Goal: Information Seeking & Learning: Find specific fact

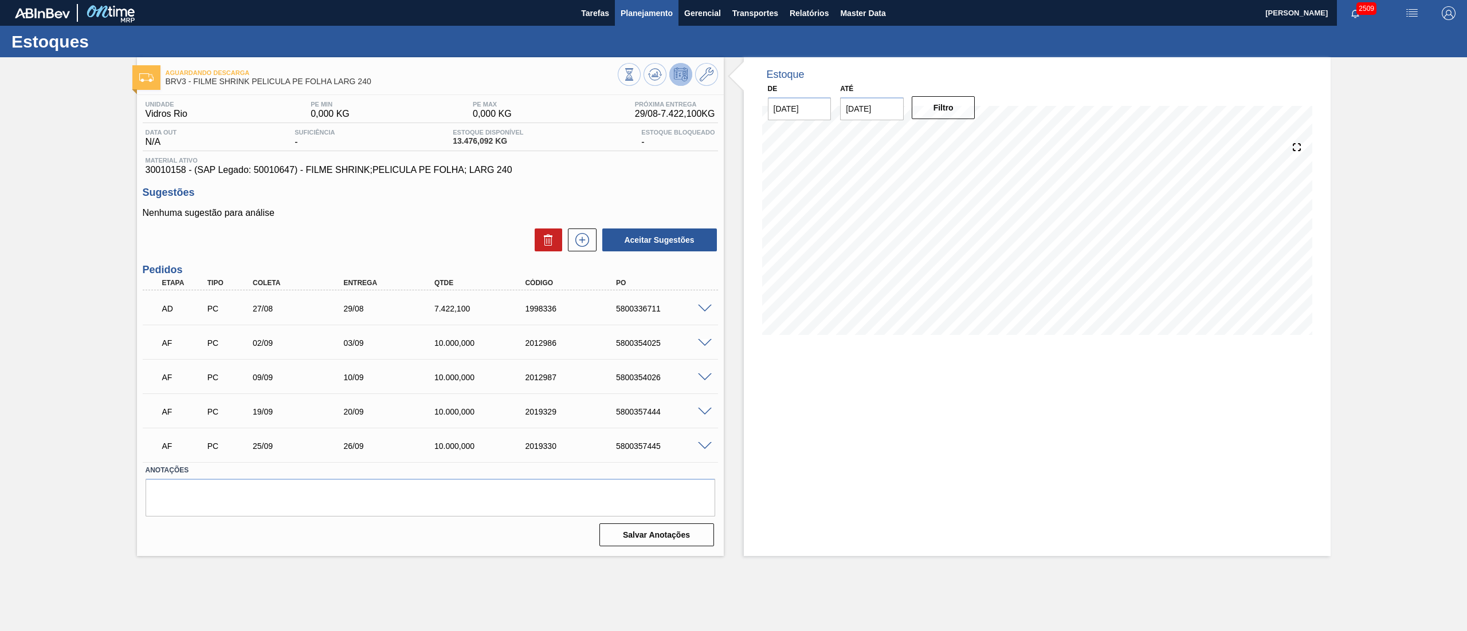
click at [622, 16] on span "Planejamento" at bounding box center [646, 13] width 52 height 14
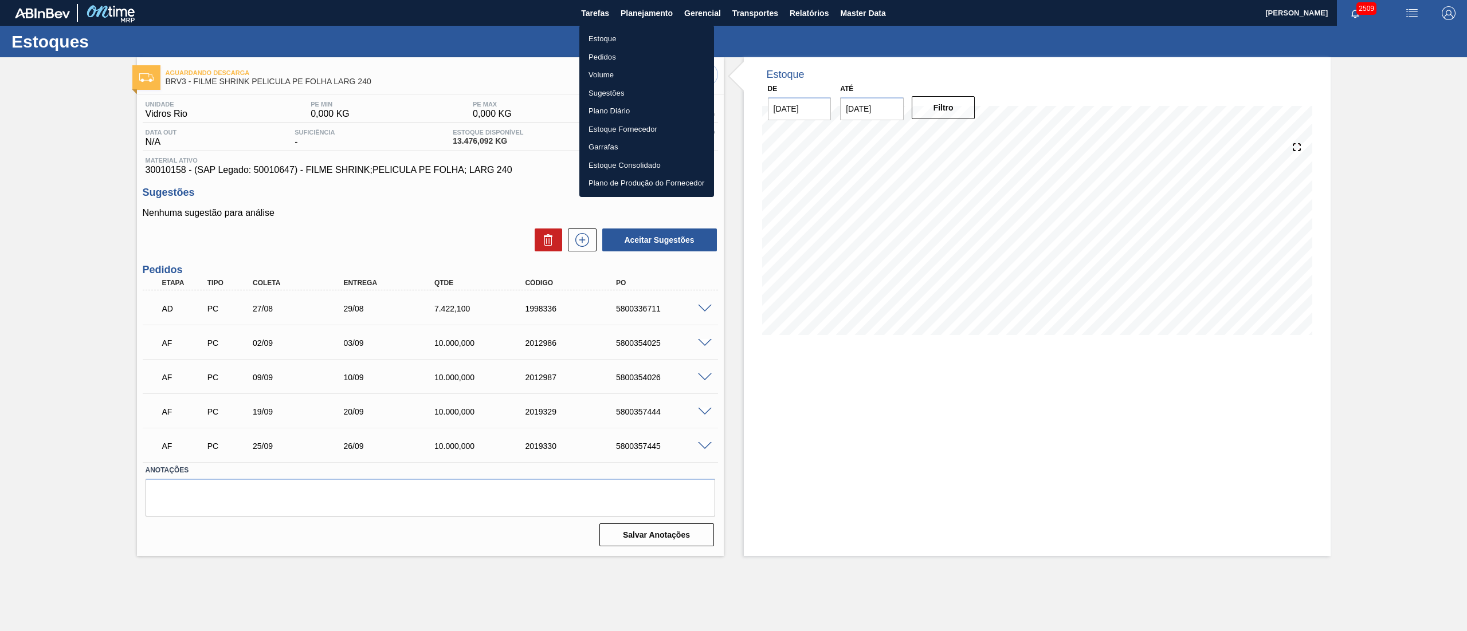
click at [582, 34] on li "Estoque" at bounding box center [646, 39] width 135 height 18
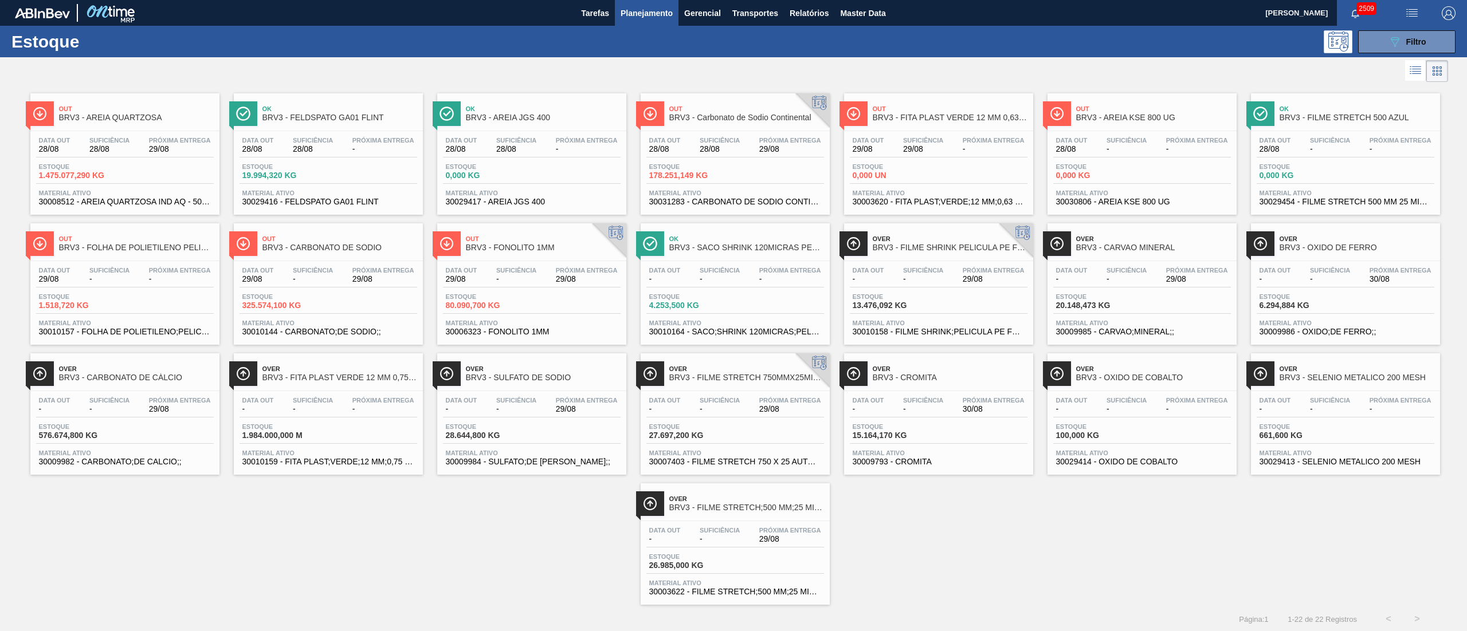
click at [162, 150] on span "29/08" at bounding box center [180, 149] width 62 height 9
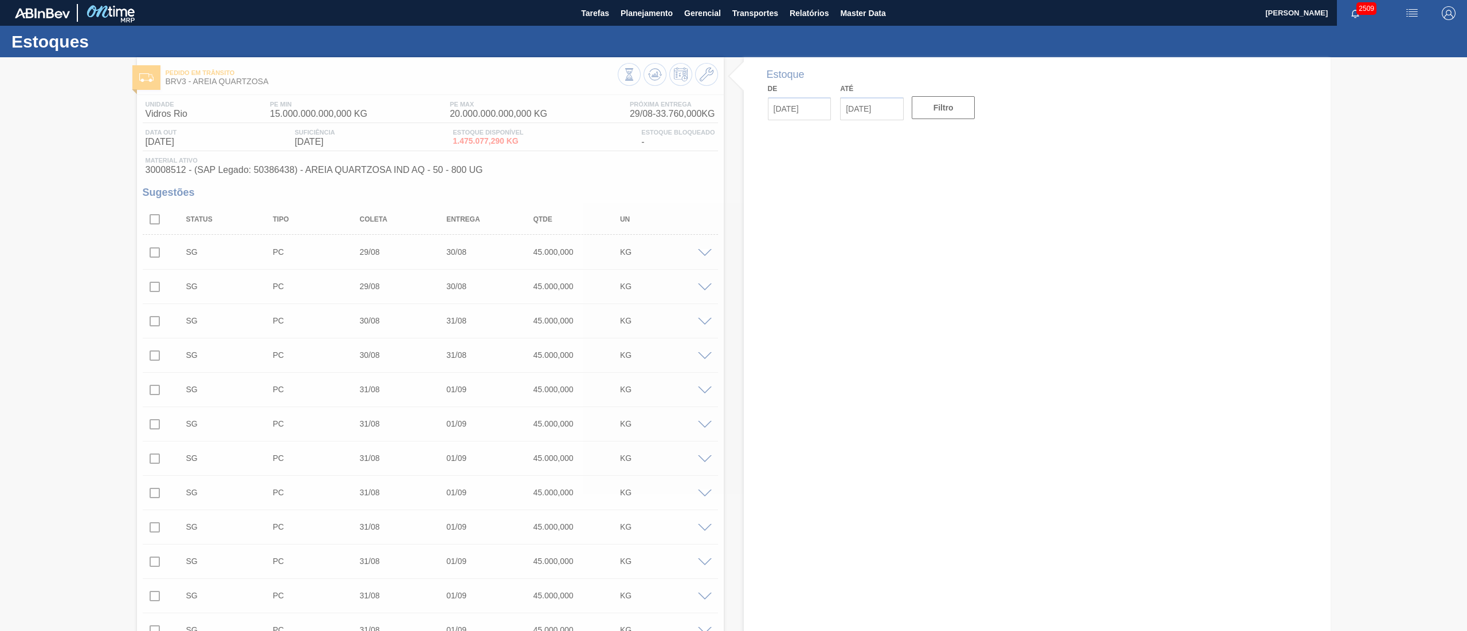
type input "[DATE]"
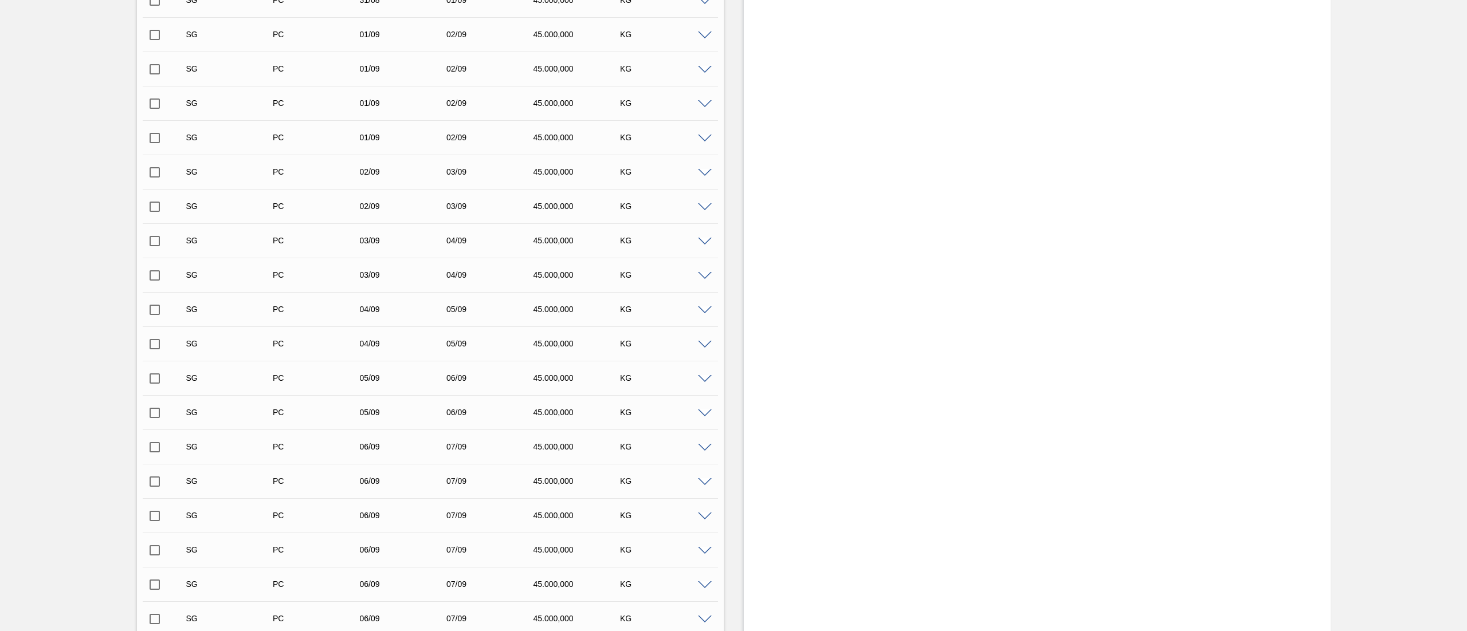
scroll to position [115, 0]
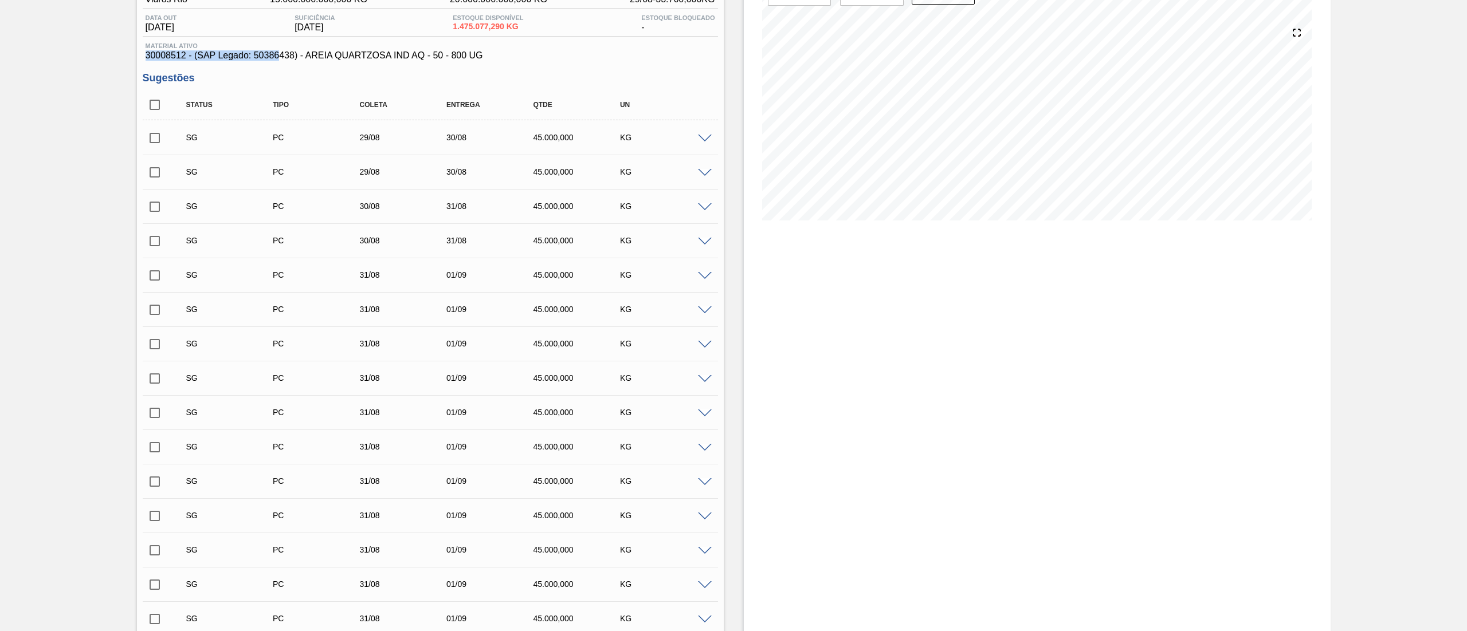
drag, startPoint x: 133, startPoint y: 54, endPoint x: 280, endPoint y: 62, distance: 146.9
click at [416, 56] on span "30008512 - (SAP Legado: 50386438) - AREIA QUARTZOSA IND AQ - 50 - 800 UG" at bounding box center [430, 55] width 569 height 10
drag, startPoint x: 406, startPoint y: 52, endPoint x: 507, endPoint y: 52, distance: 100.8
click at [507, 52] on span "30008512 - (SAP Legado: 50386438) - AREIA QUARTZOSA IND AQ - 50 - 800 UG" at bounding box center [430, 55] width 569 height 10
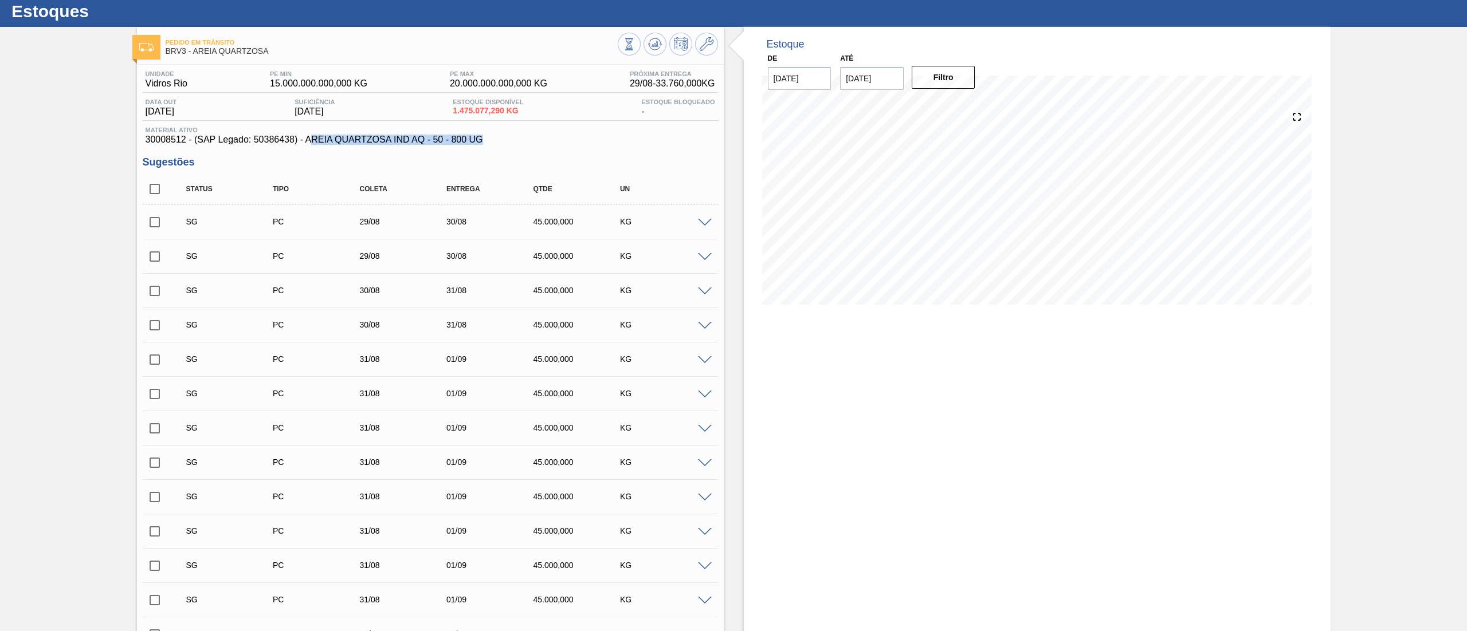
scroll to position [0, 0]
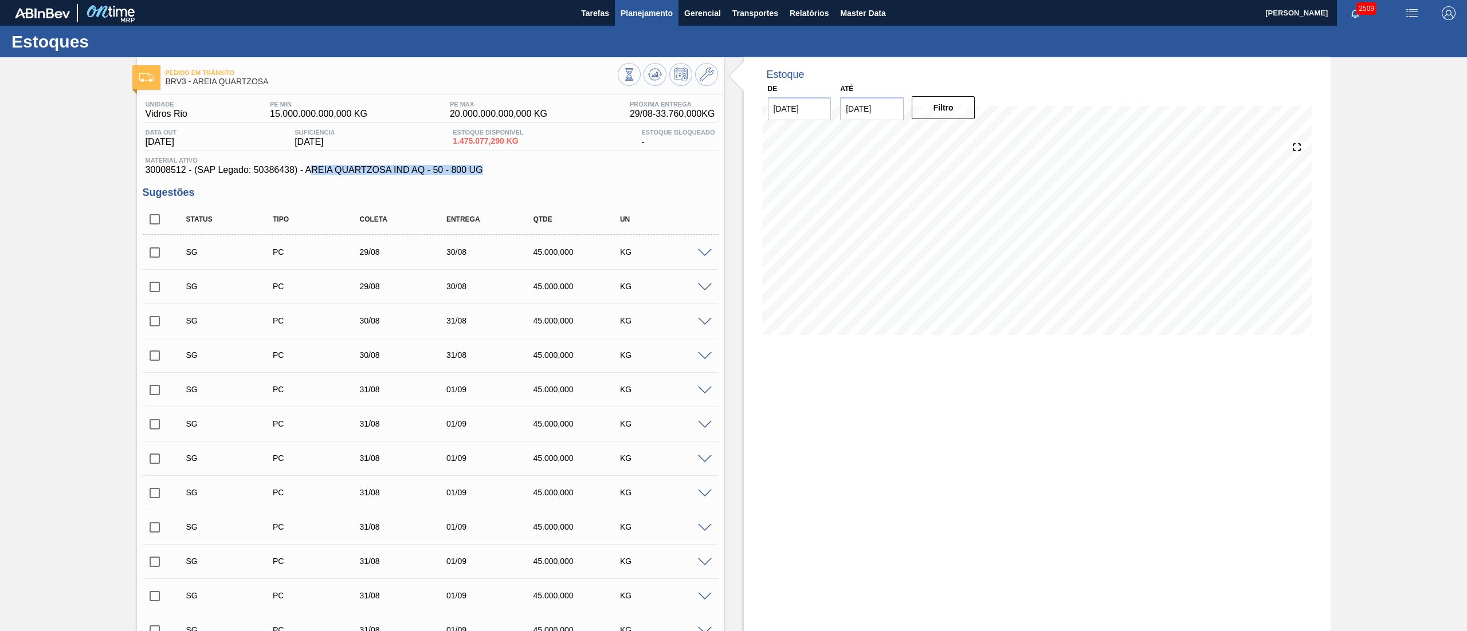
click at [646, 15] on span "Planejamento" at bounding box center [646, 13] width 52 height 14
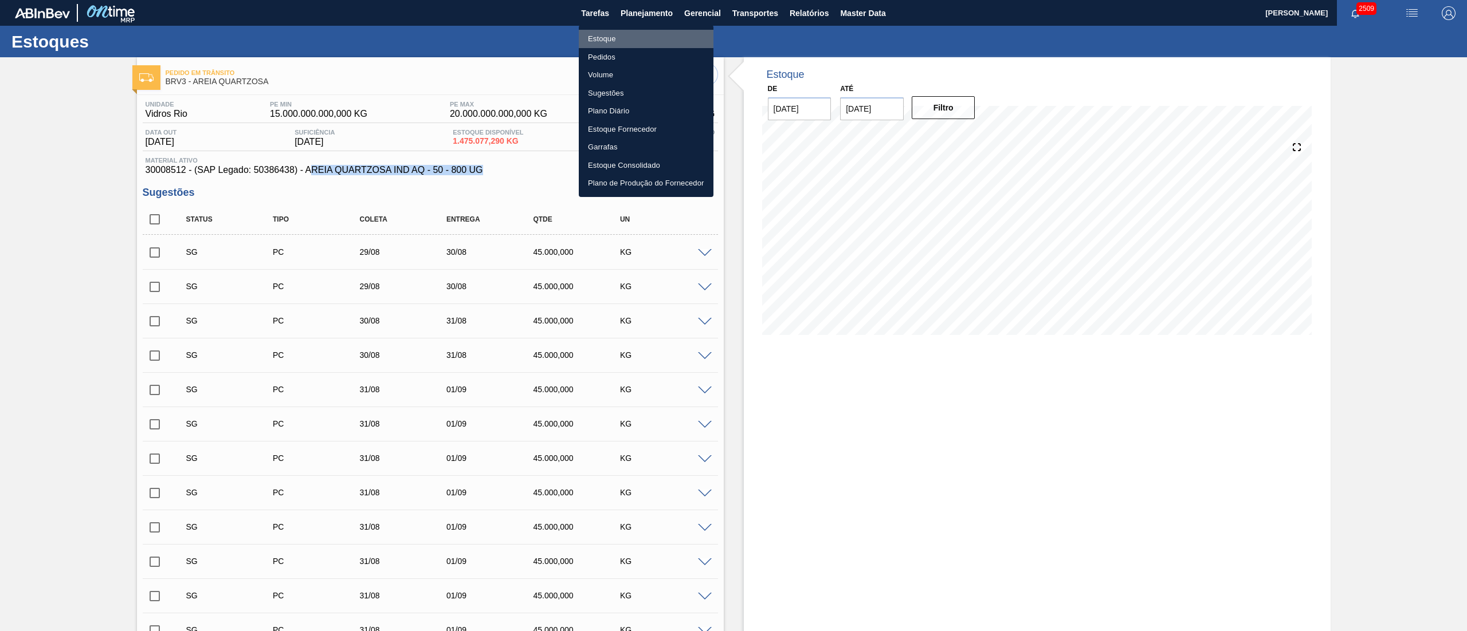
click at [607, 42] on li "Estoque" at bounding box center [646, 39] width 135 height 18
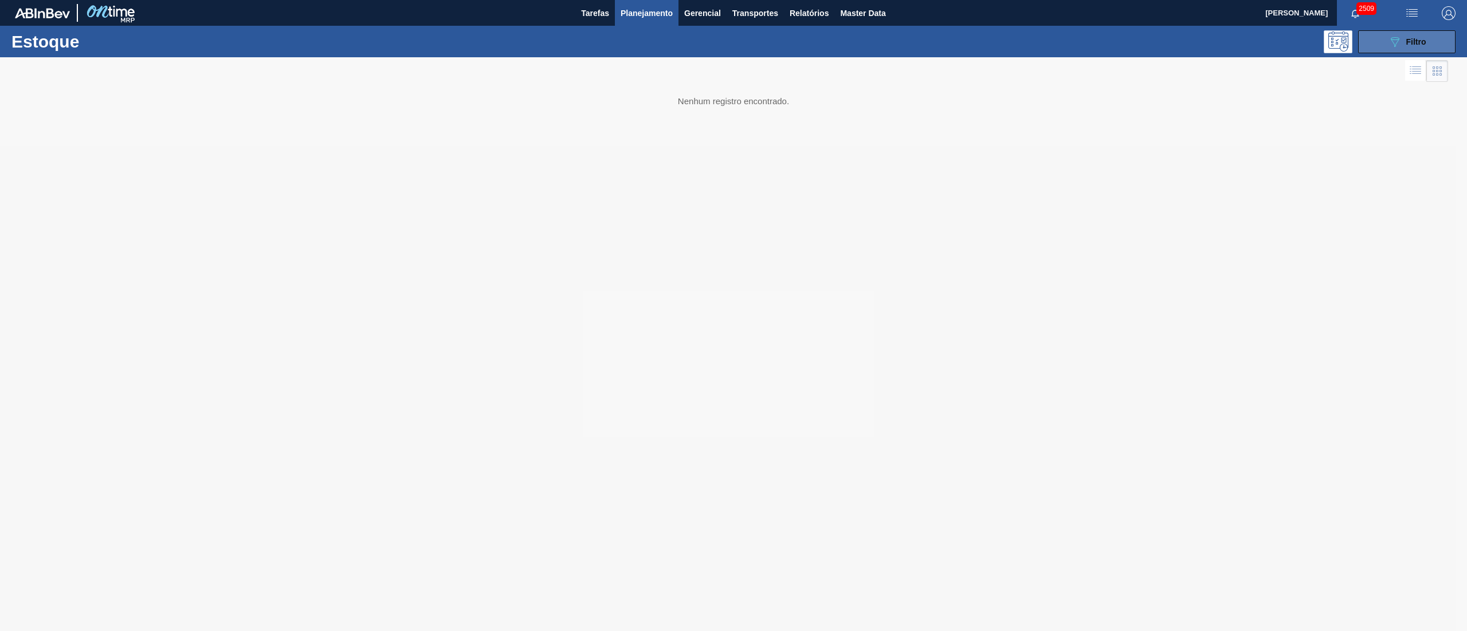
click at [733, 39] on button "089F7B8B-B2A5-4AFE-B5C0-19BA573D28AC Filtro" at bounding box center [1406, 41] width 97 height 23
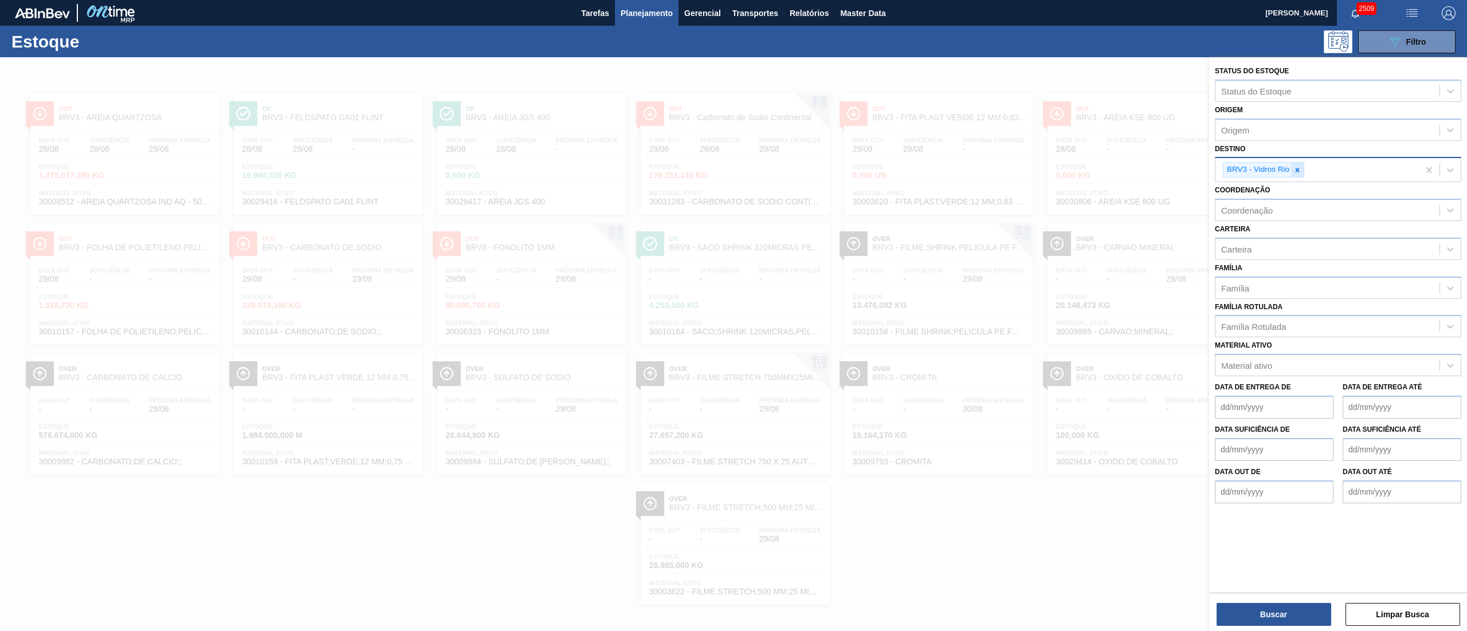
click at [733, 164] on div at bounding box center [1297, 170] width 13 height 14
click at [733, 128] on div "Origem" at bounding box center [1235, 130] width 28 height 10
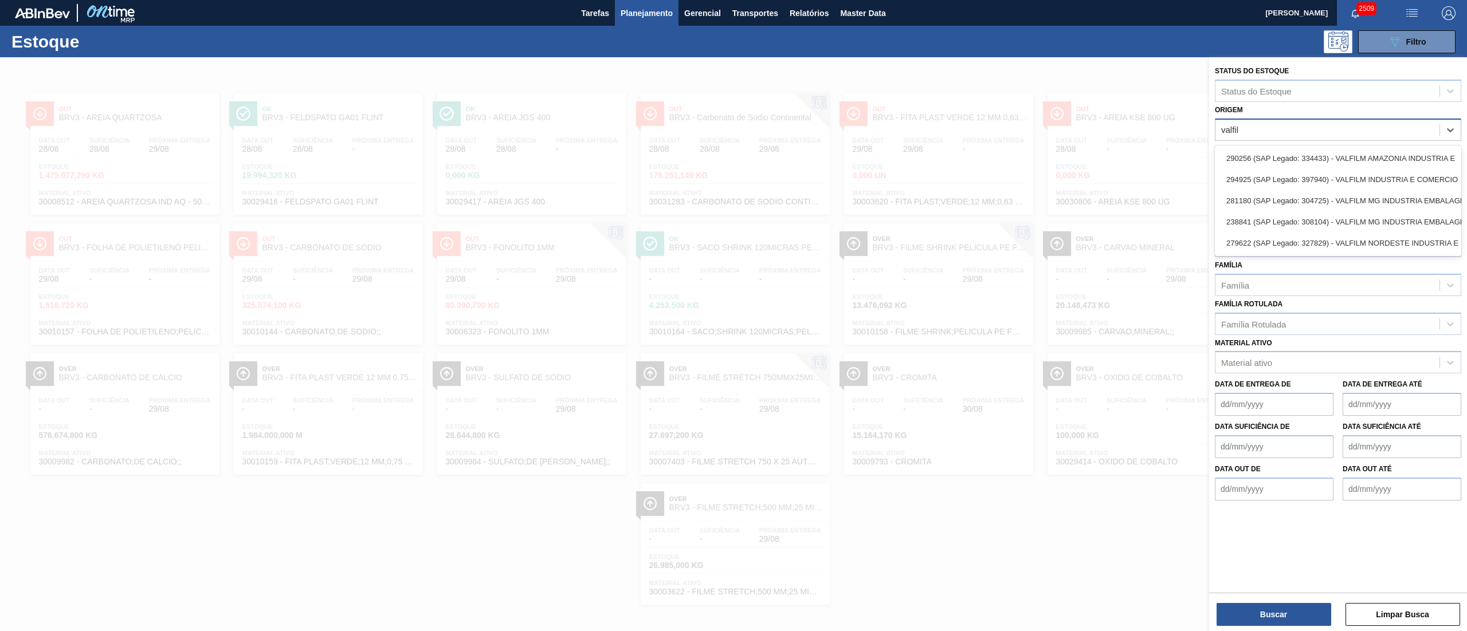
type input "valfilm"
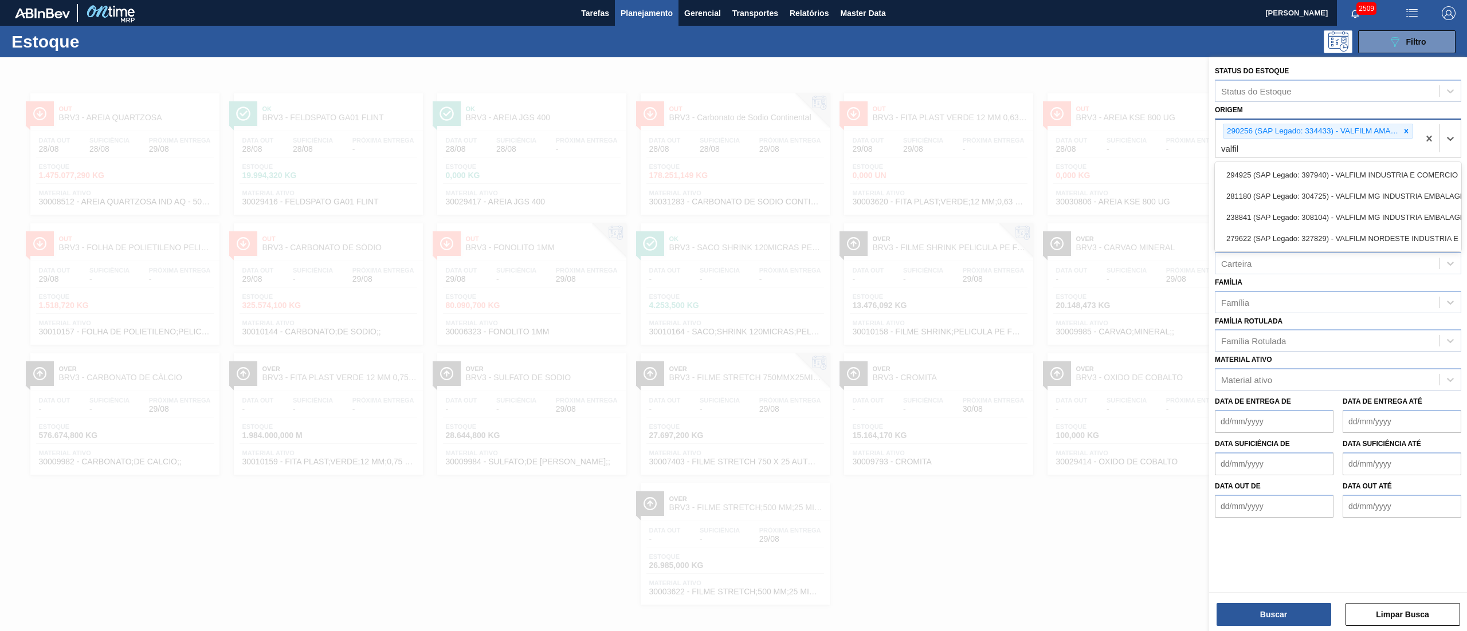
type input "valfilm"
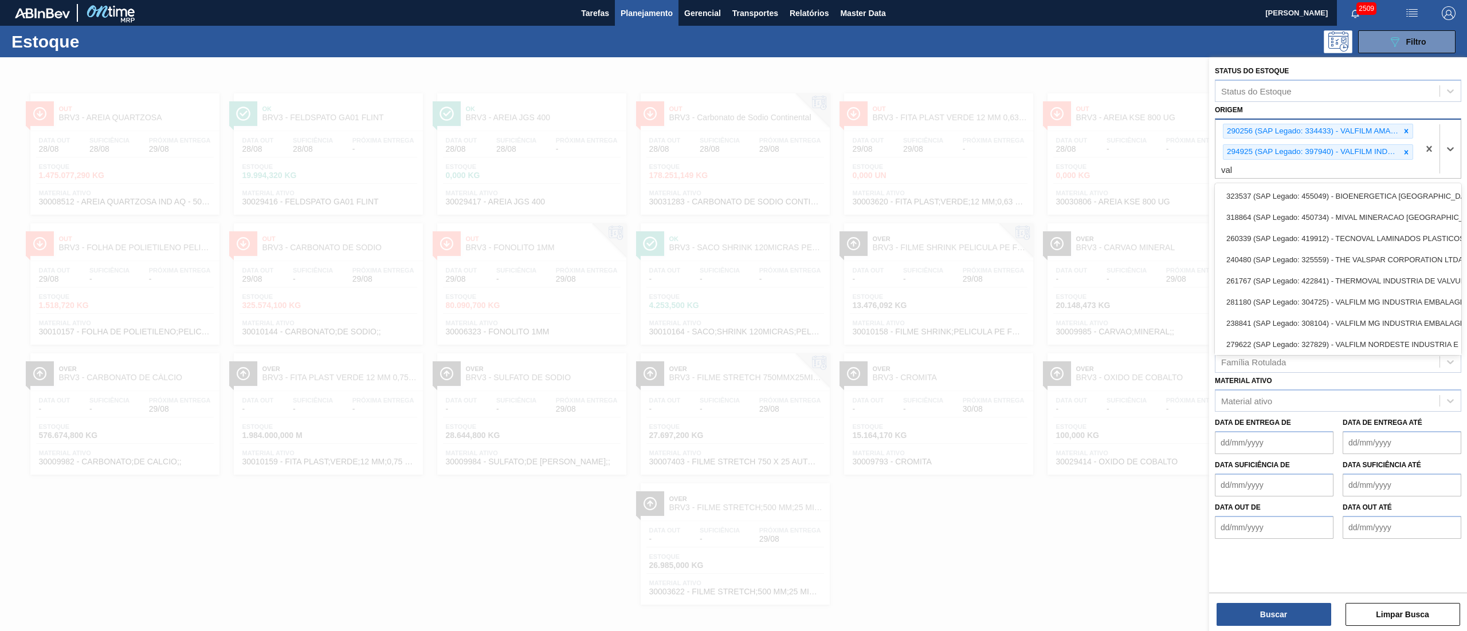
type input "valf"
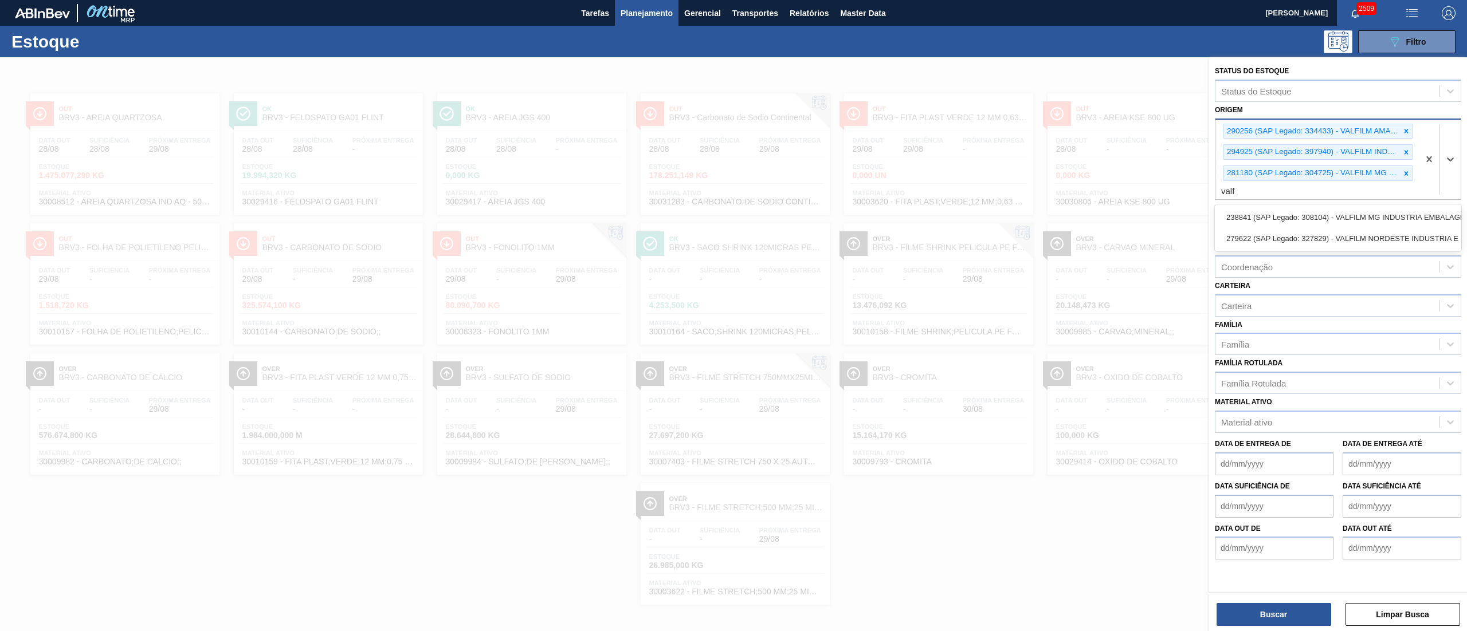
type input "valfi"
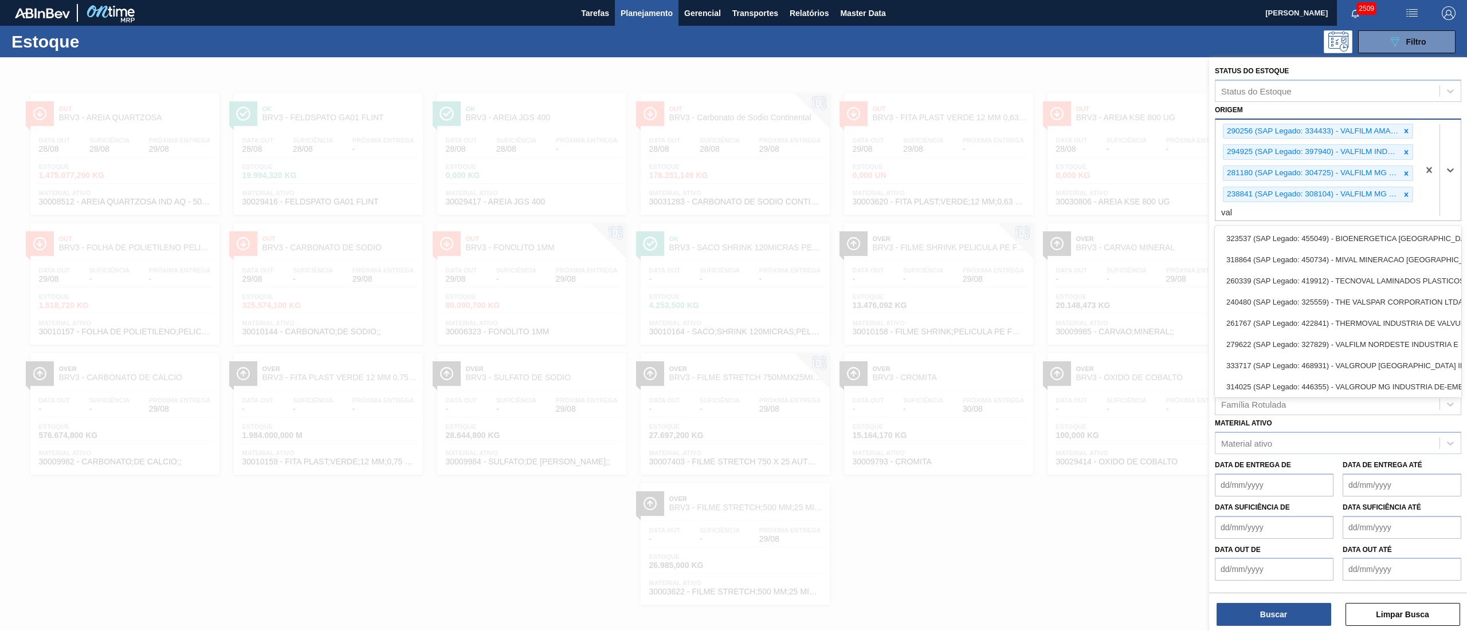
type input "valf"
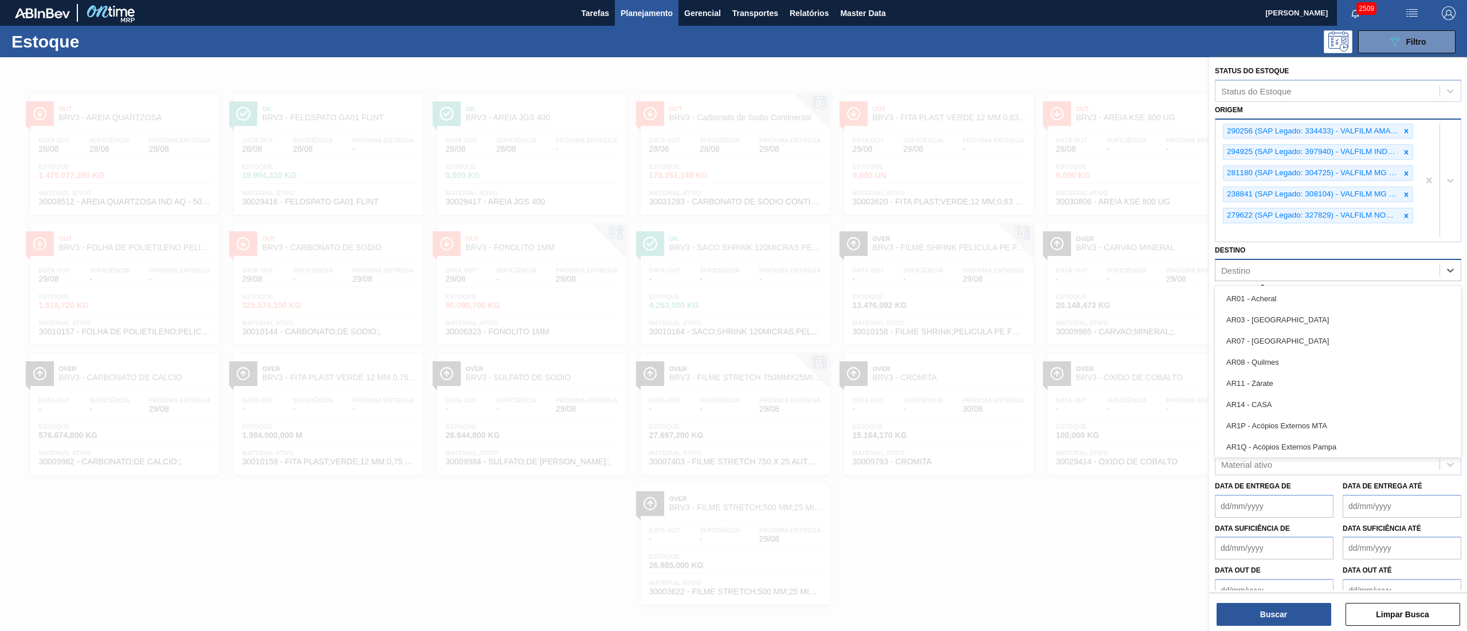
click at [733, 263] on div "Destino" at bounding box center [1327, 270] width 224 height 17
type input "brv4"
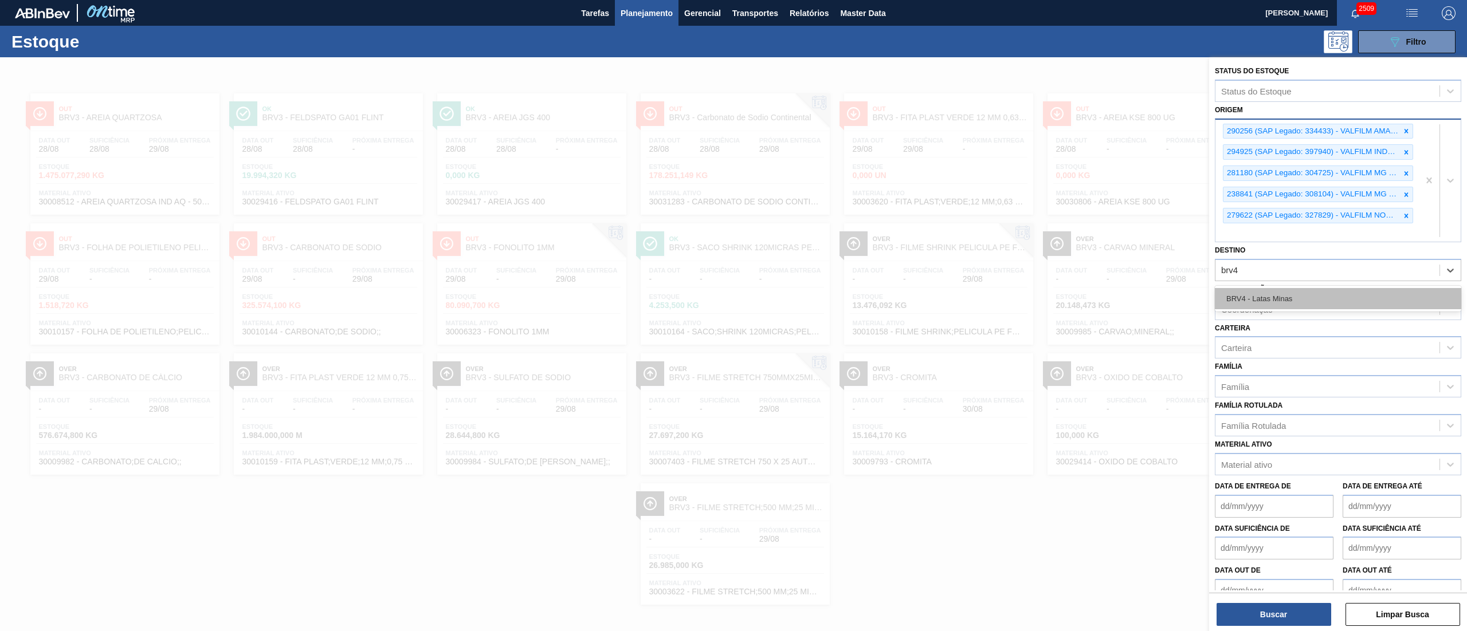
click at [733, 298] on div "BRV4 - Latas Minas" at bounding box center [1338, 298] width 246 height 21
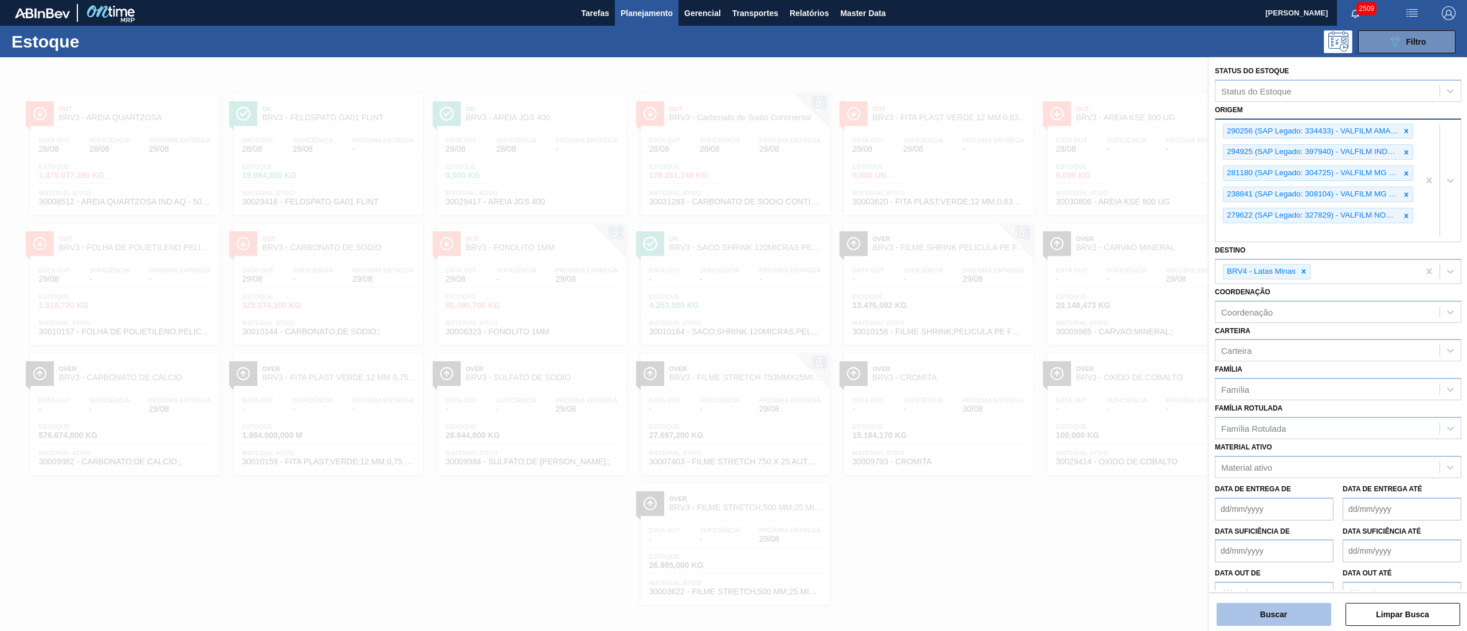
click at [733, 315] on button "Buscar" at bounding box center [1273, 614] width 115 height 23
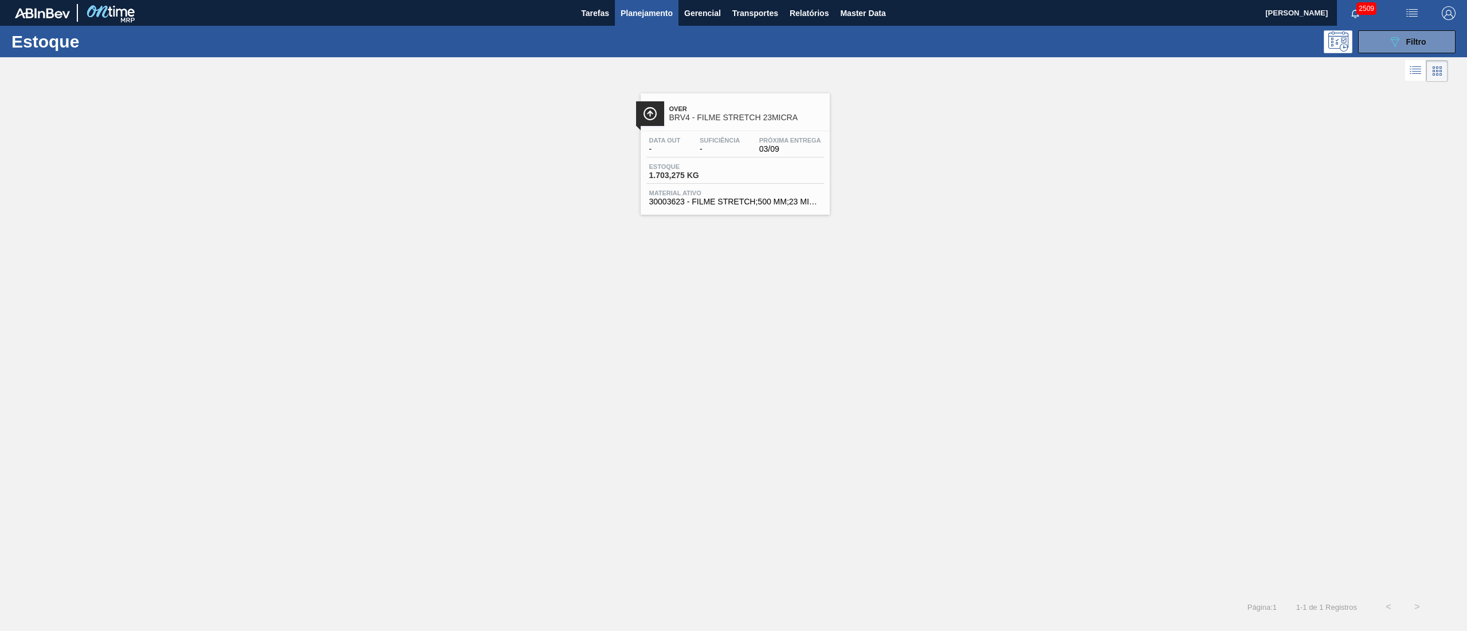
click at [733, 127] on div "Over BRV4 - FILME STRETCH 23MICRA Data out - Suficiência - Próxima Entrega 03/0…" at bounding box center [735, 153] width 189 height 121
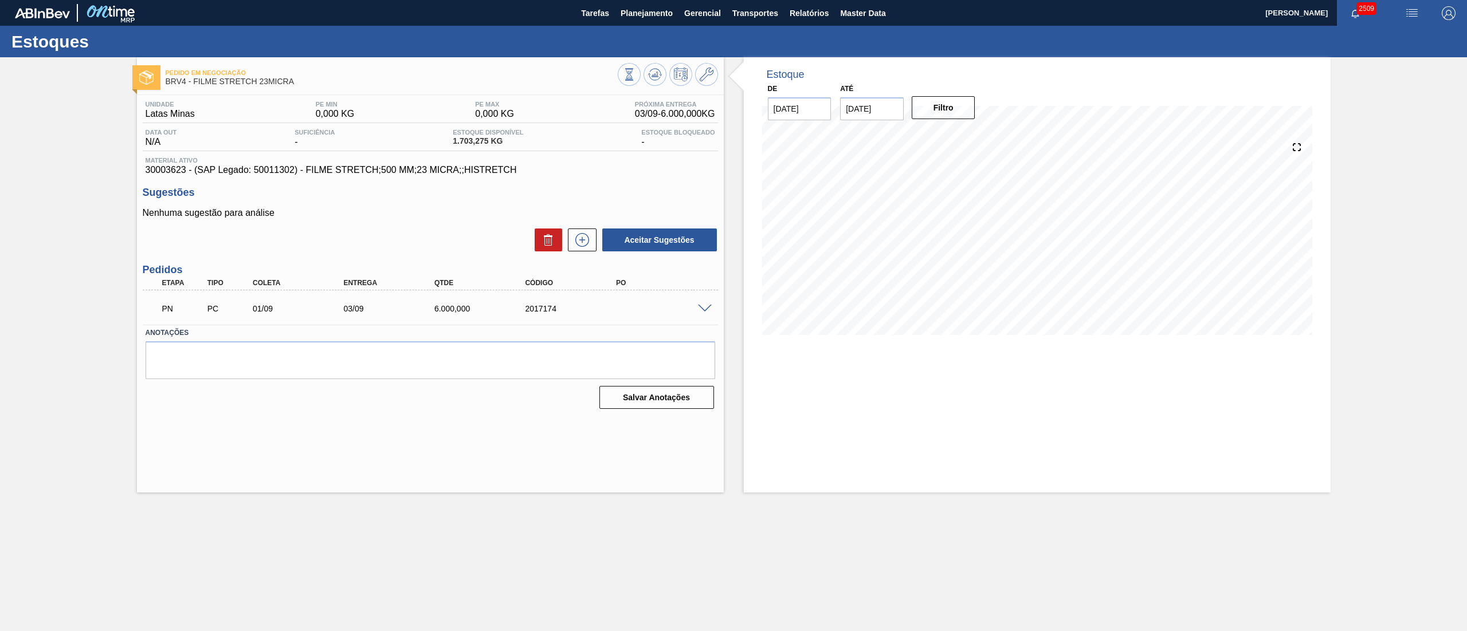
click at [713, 86] on div at bounding box center [668, 76] width 100 height 26
click at [709, 76] on icon at bounding box center [707, 75] width 14 height 14
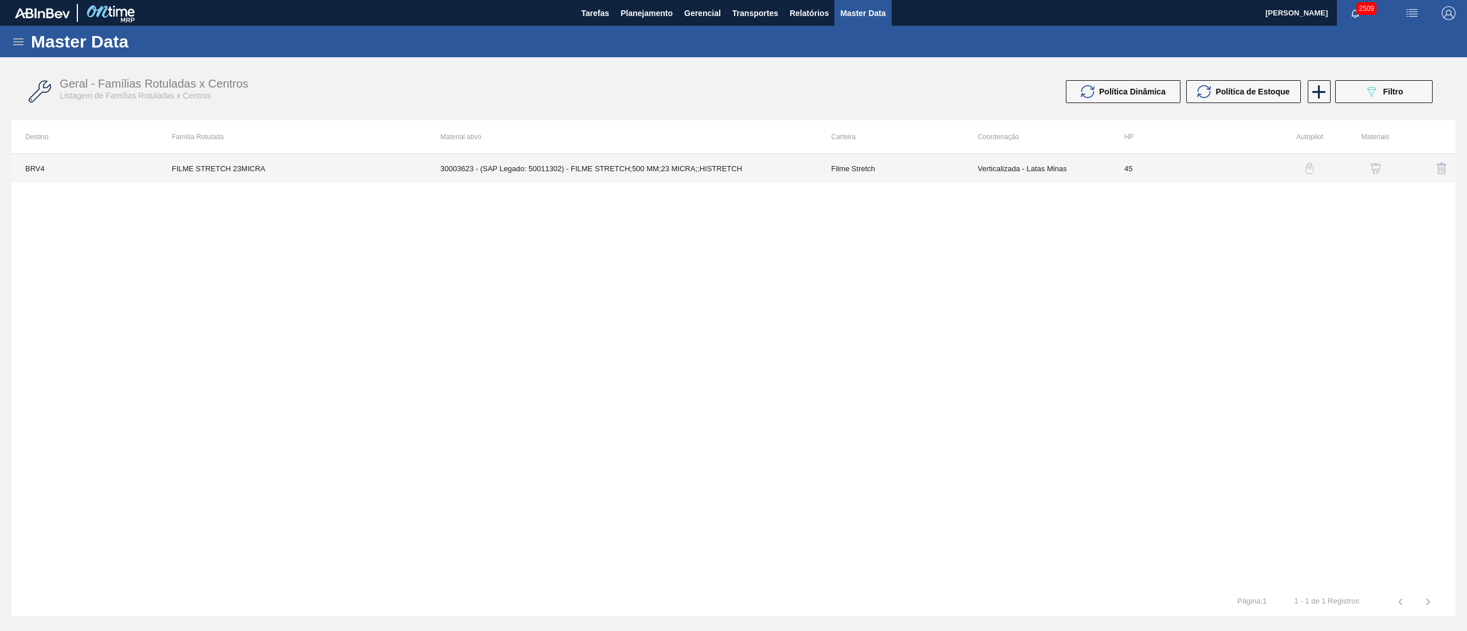
click at [695, 166] on td "30003623 - (SAP Legado: 50011302) - FILME STRETCH;500 MM;23 MICRA;;HISTRETCH" at bounding box center [622, 168] width 391 height 29
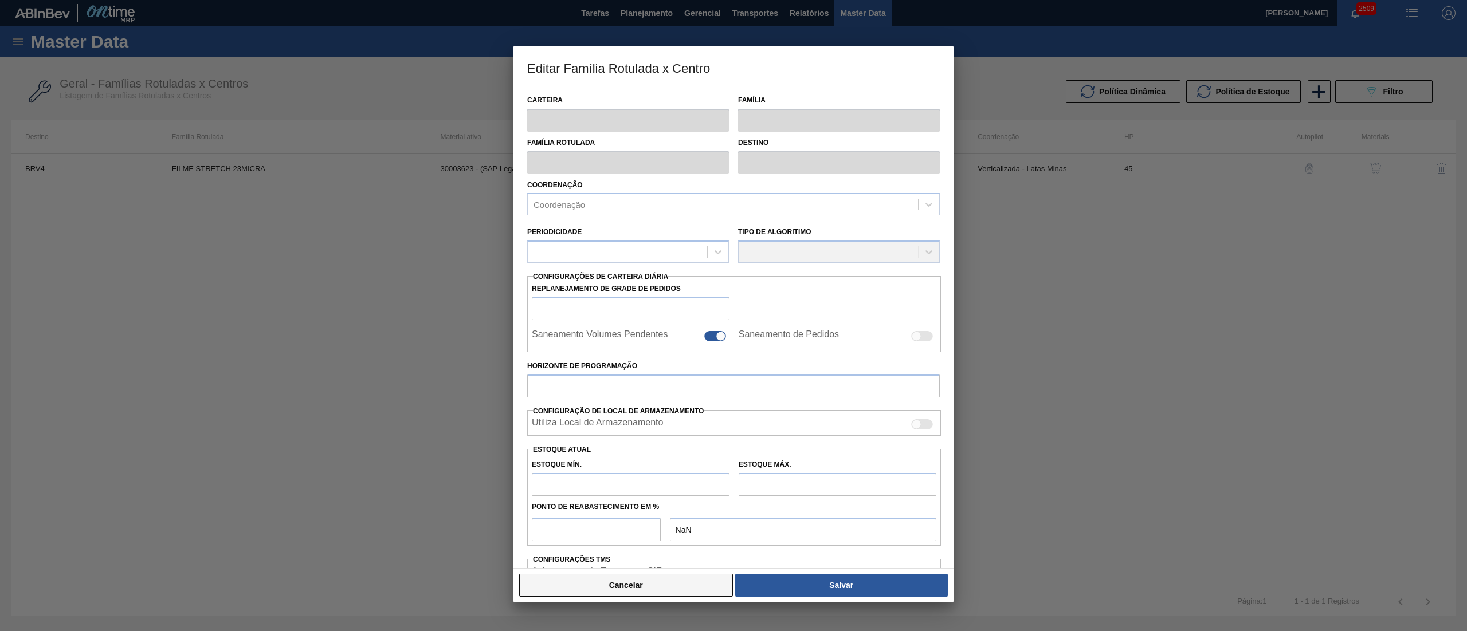
click at [614, 315] on button "Cancelar" at bounding box center [626, 585] width 214 height 23
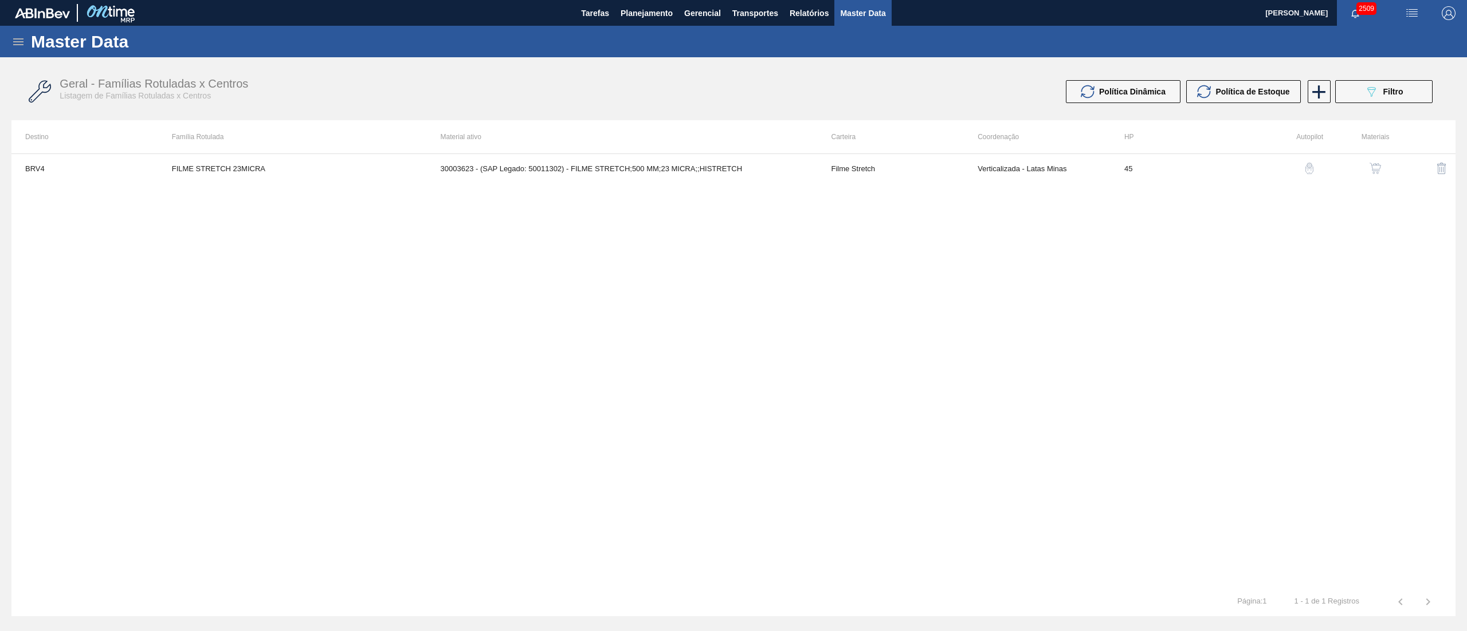
click at [733, 166] on button "button" at bounding box center [1374, 168] width 27 height 27
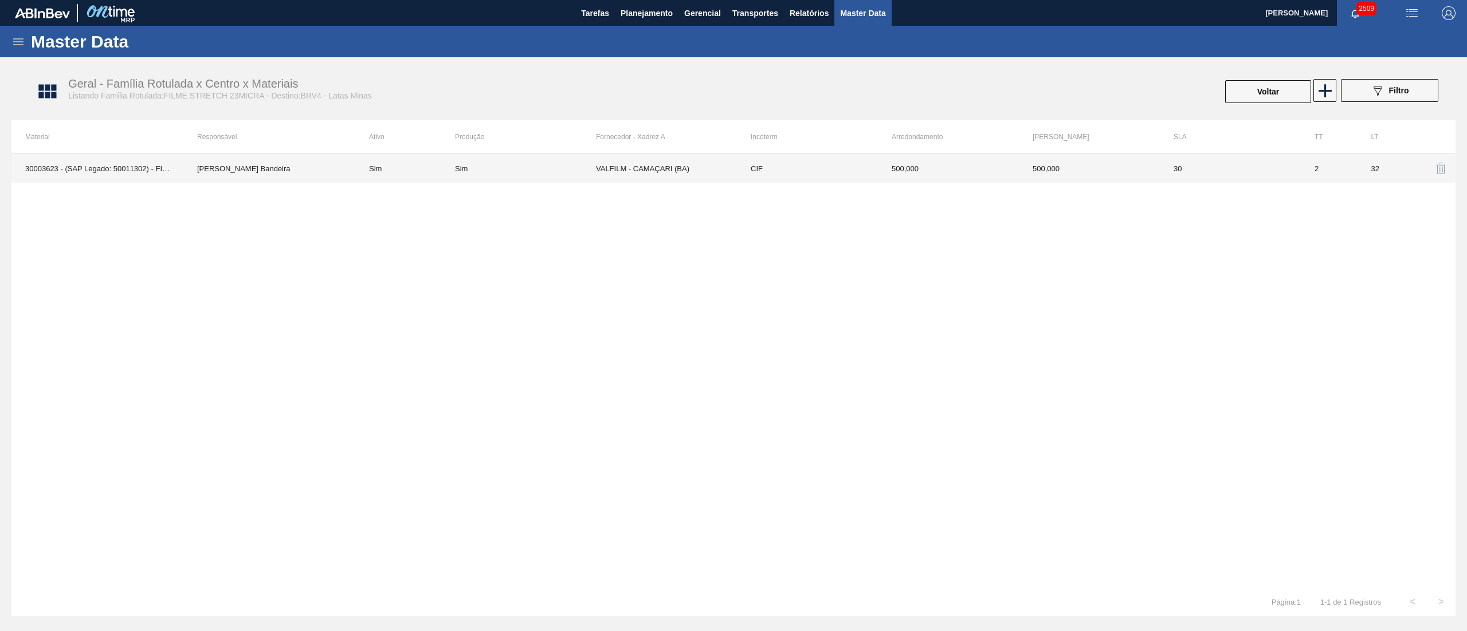
click at [594, 174] on td "Sim" at bounding box center [525, 168] width 141 height 29
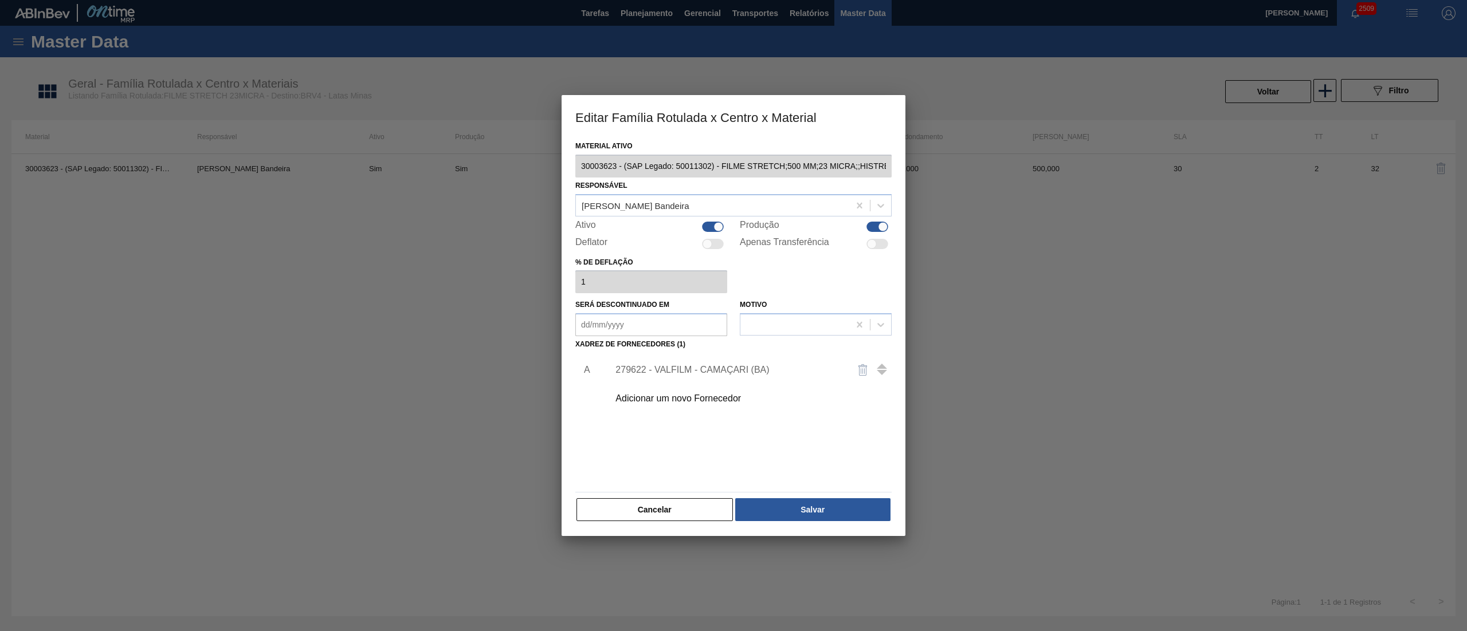
click at [720, 315] on div "Adicionar um novo Fornecedor" at bounding box center [746, 398] width 289 height 29
click at [706, 315] on div "Adicionar um novo Fornecedor" at bounding box center [727, 399] width 225 height 10
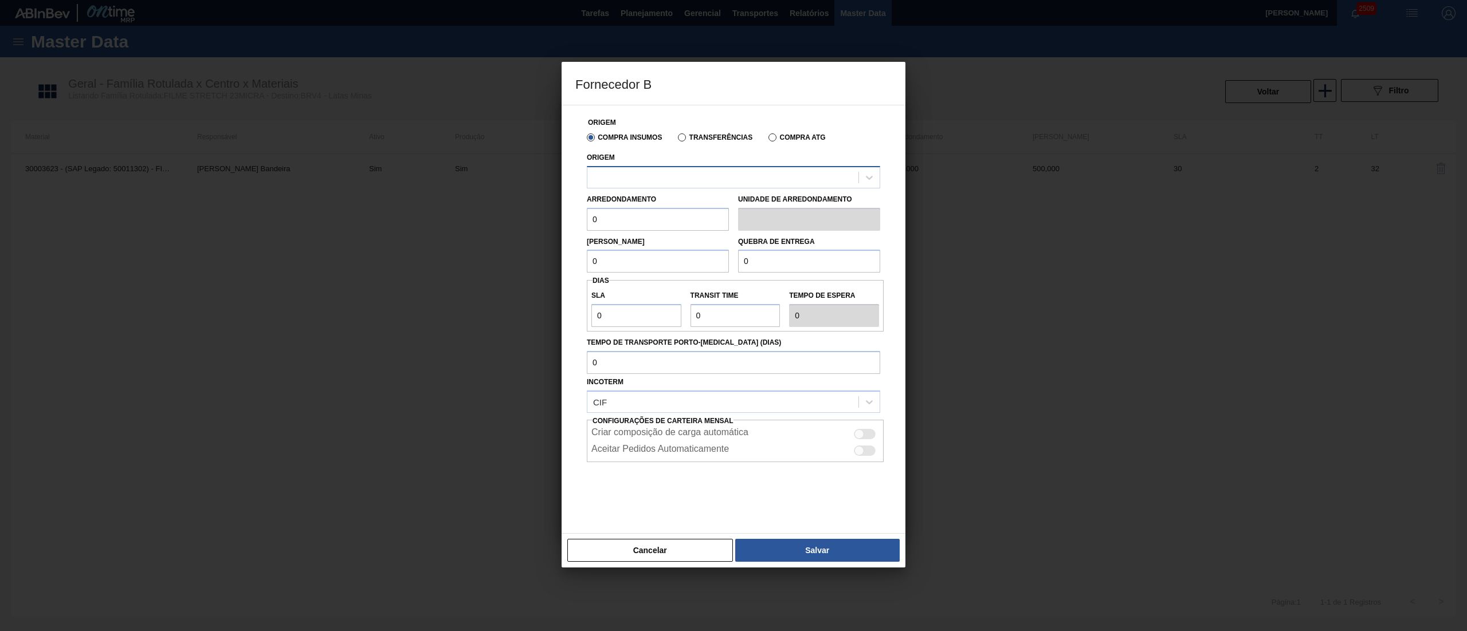
click at [638, 174] on div at bounding box center [722, 177] width 271 height 17
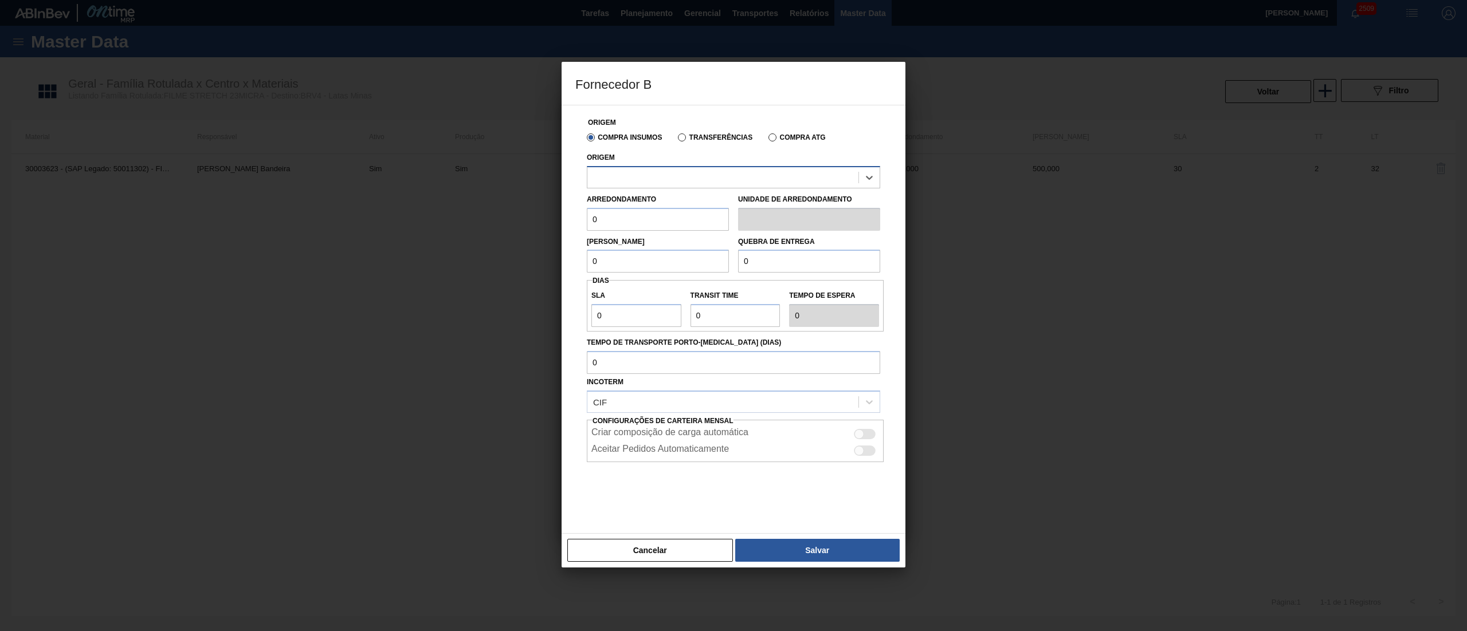
click at [638, 174] on div at bounding box center [722, 177] width 271 height 17
click at [668, 315] on button "Cancelar" at bounding box center [650, 550] width 166 height 23
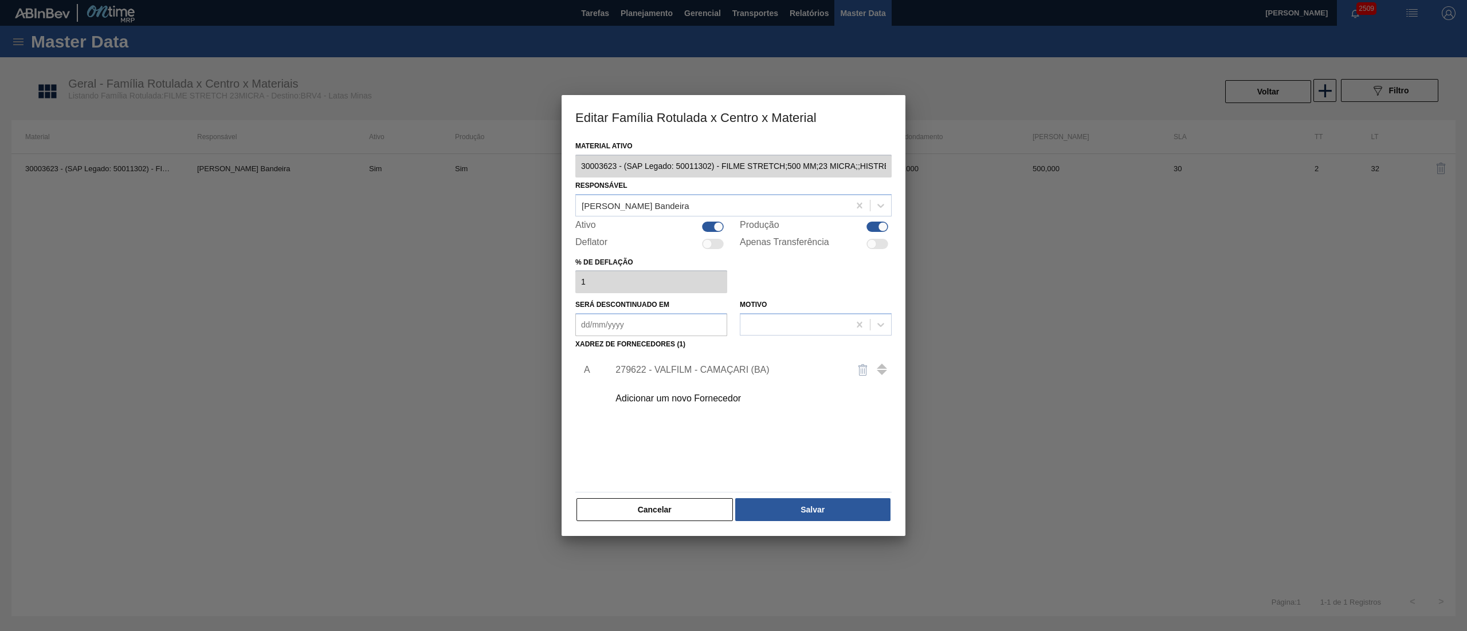
click at [558, 171] on div "Editar Família Rotulada x Centro x Material Material ativo 30003623 - (SAP Lega…" at bounding box center [733, 315] width 1467 height 631
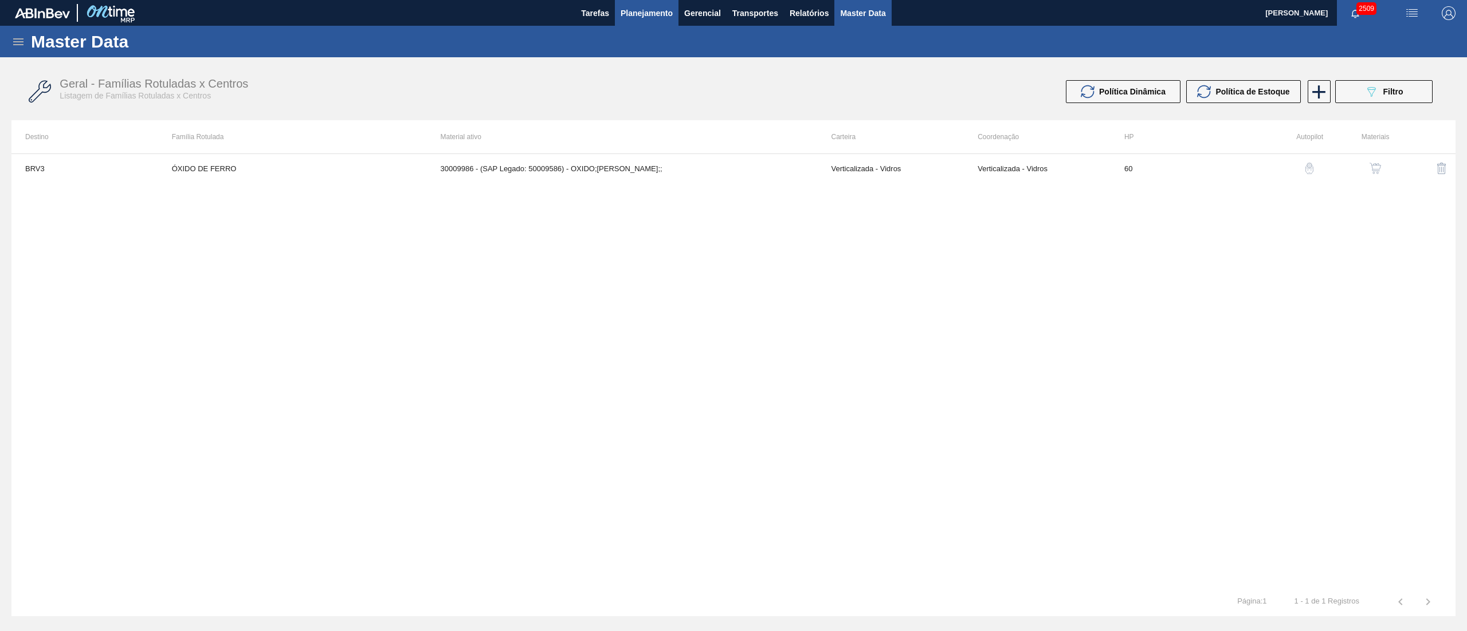
click at [638, 2] on button "Planejamento" at bounding box center [647, 13] width 64 height 26
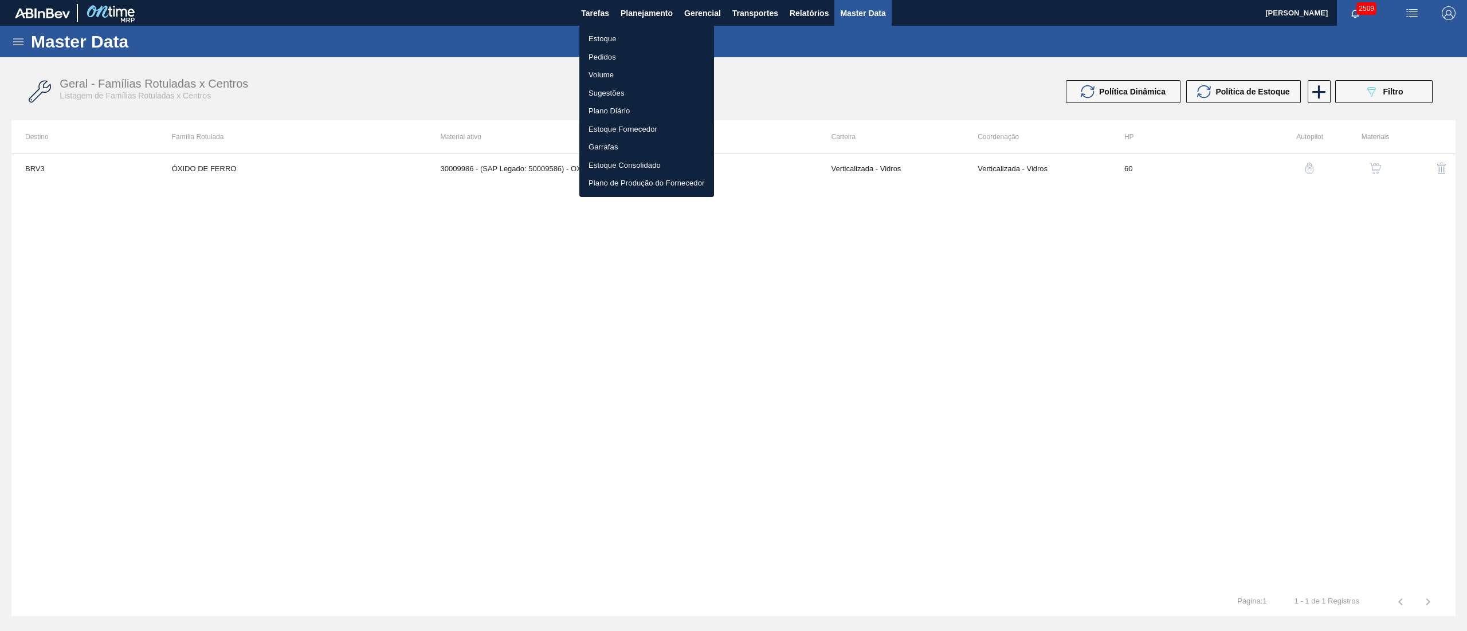
click at [598, 29] on ul "Estoque Pedidos Volume Sugestões Plano Diário Estoque Fornecedor Garrafas Estoq…" at bounding box center [646, 111] width 135 height 172
click at [598, 34] on li "Estoque" at bounding box center [646, 39] width 135 height 18
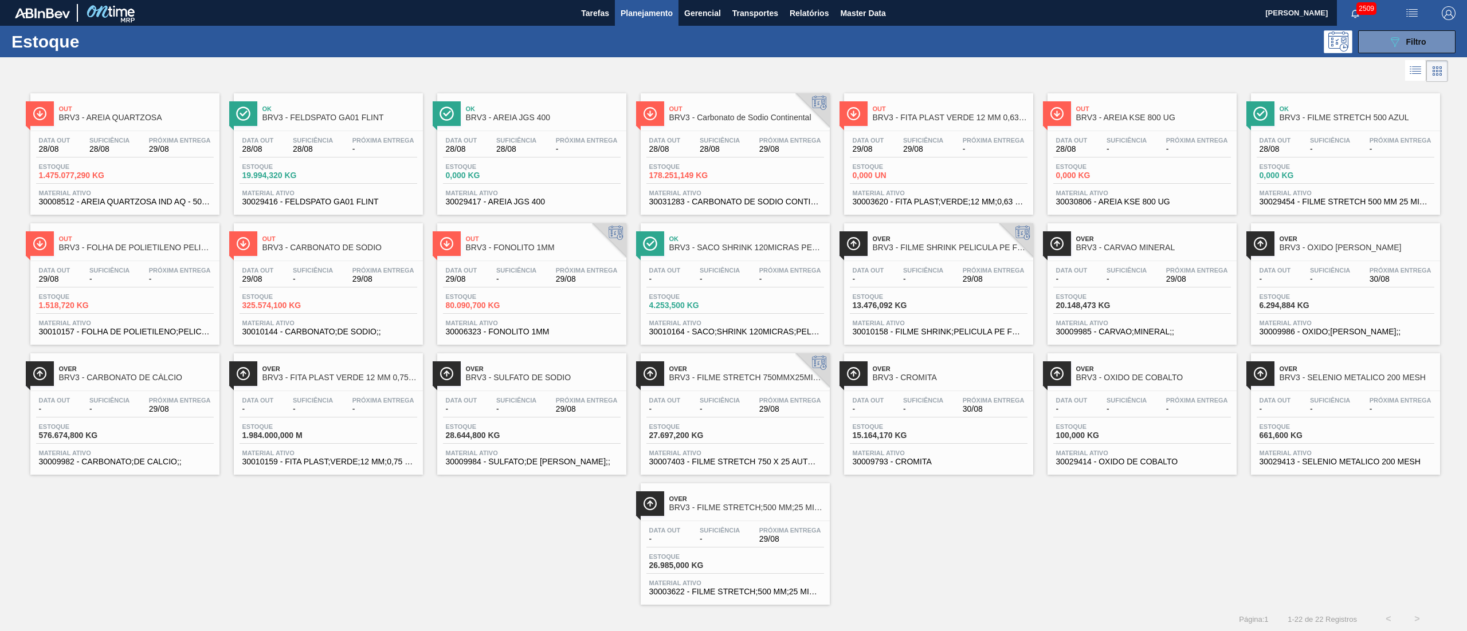
click at [530, 284] on div "Data out 29/08 Suficiência - Próxima Entrega 29/08" at bounding box center [532, 277] width 178 height 21
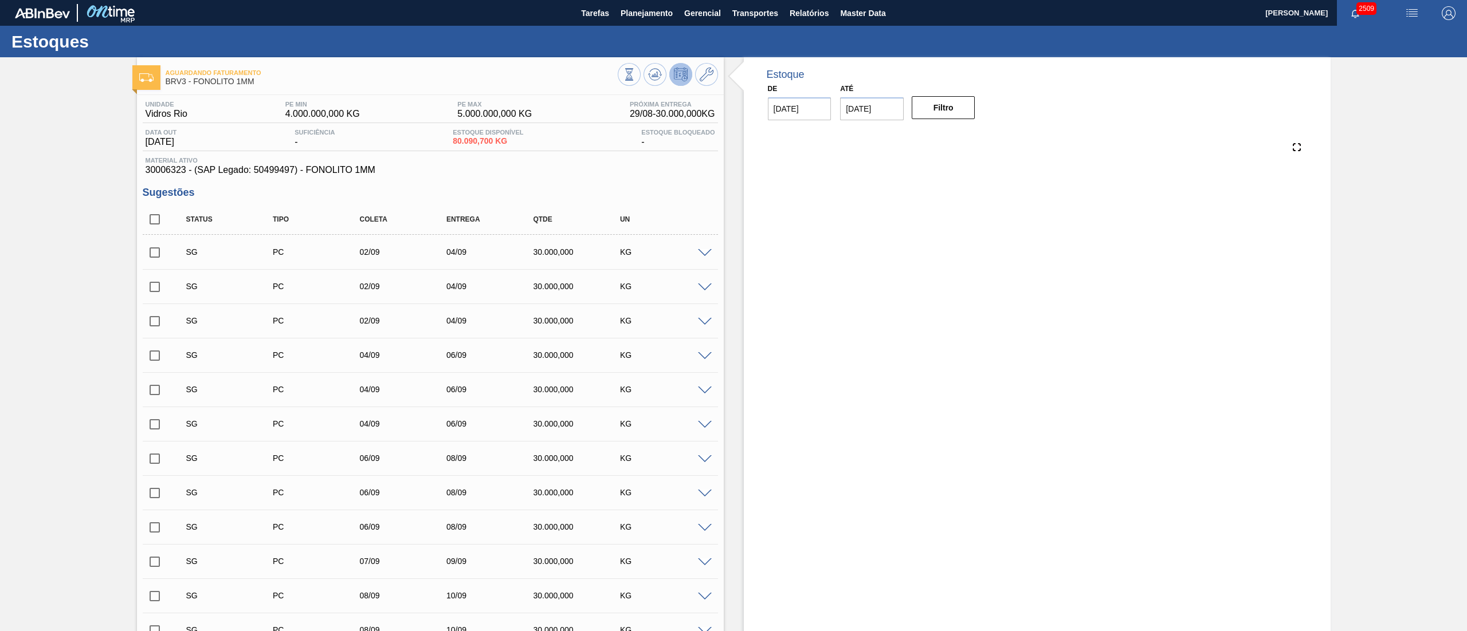
drag, startPoint x: 143, startPoint y: 174, endPoint x: 183, endPoint y: 175, distance: 40.7
click at [183, 175] on div "Material ativo 30006323 - (SAP Legado: 50499497) - FONOLITO 1MM" at bounding box center [430, 166] width 575 height 18
copy span "30006323"
click at [702, 84] on button at bounding box center [706, 74] width 23 height 23
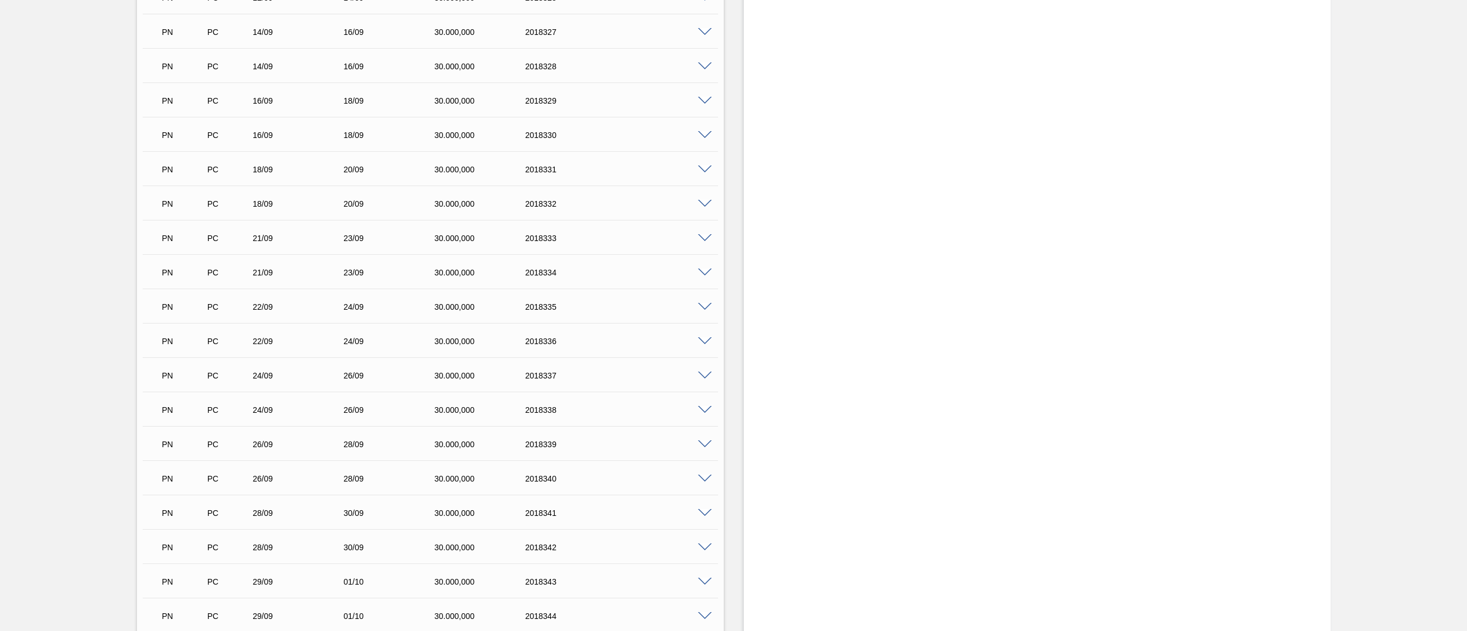
scroll to position [4922, 0]
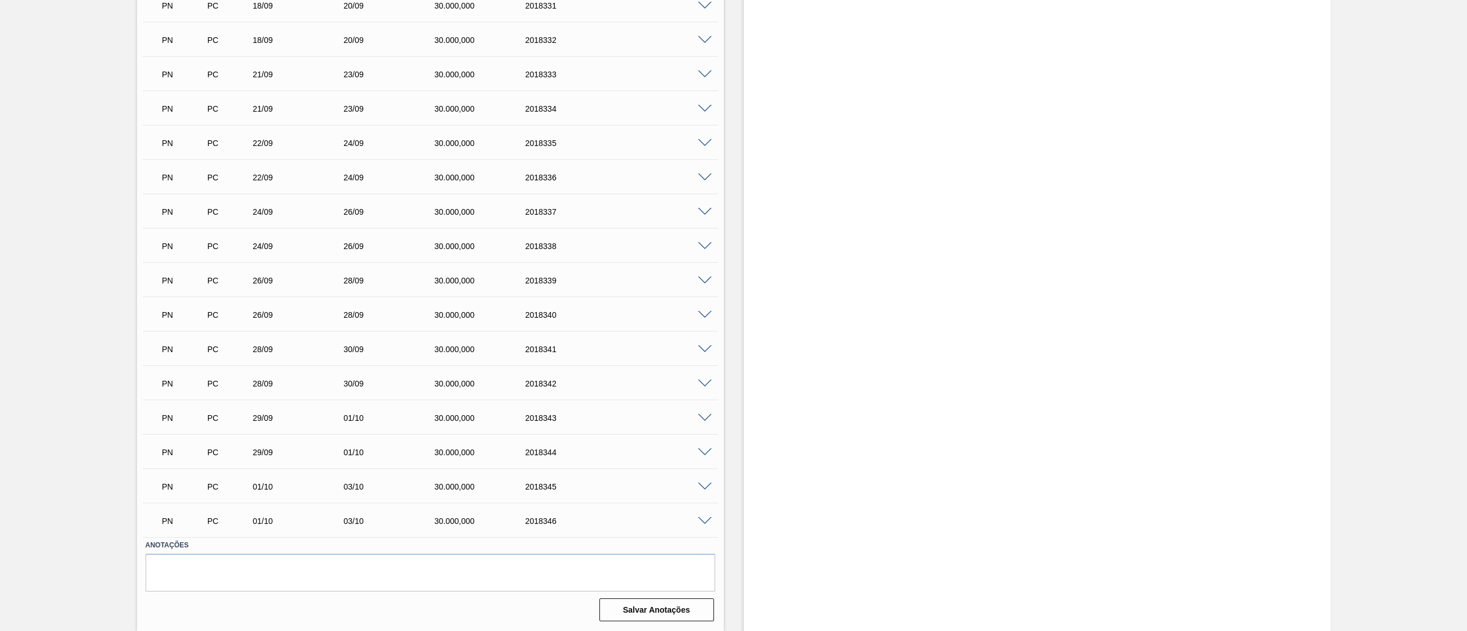
click at [702, 171] on div "PN PC 22/09 24/09 30.000,000 2018336" at bounding box center [430, 176] width 575 height 29
click at [702, 175] on span at bounding box center [705, 178] width 14 height 9
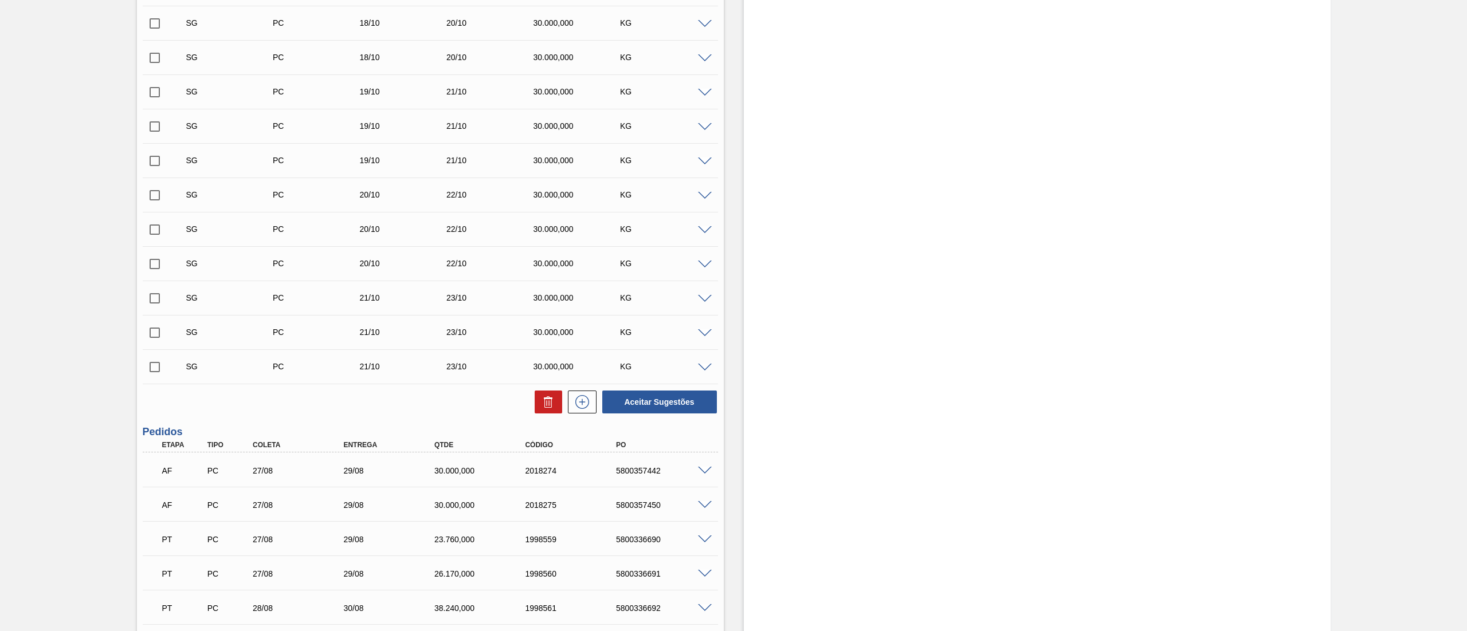
scroll to position [3724, 0]
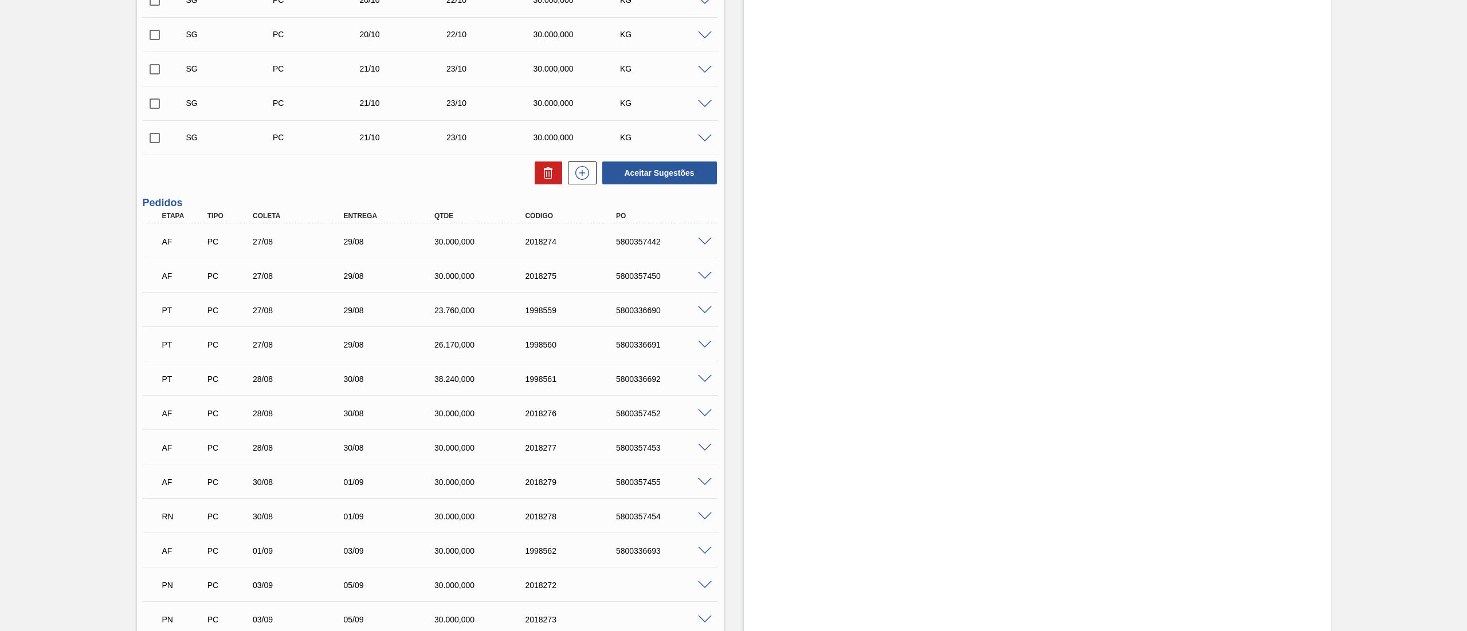
click at [623, 301] on div "PT PC 27/08 29/08 23.760,000 1998559 5800336690" at bounding box center [427, 309] width 545 height 23
click at [626, 301] on div "PT PC 27/08 29/08 23.760,000 1998559 5800336690" at bounding box center [427, 309] width 545 height 23
copy div "5800336690"
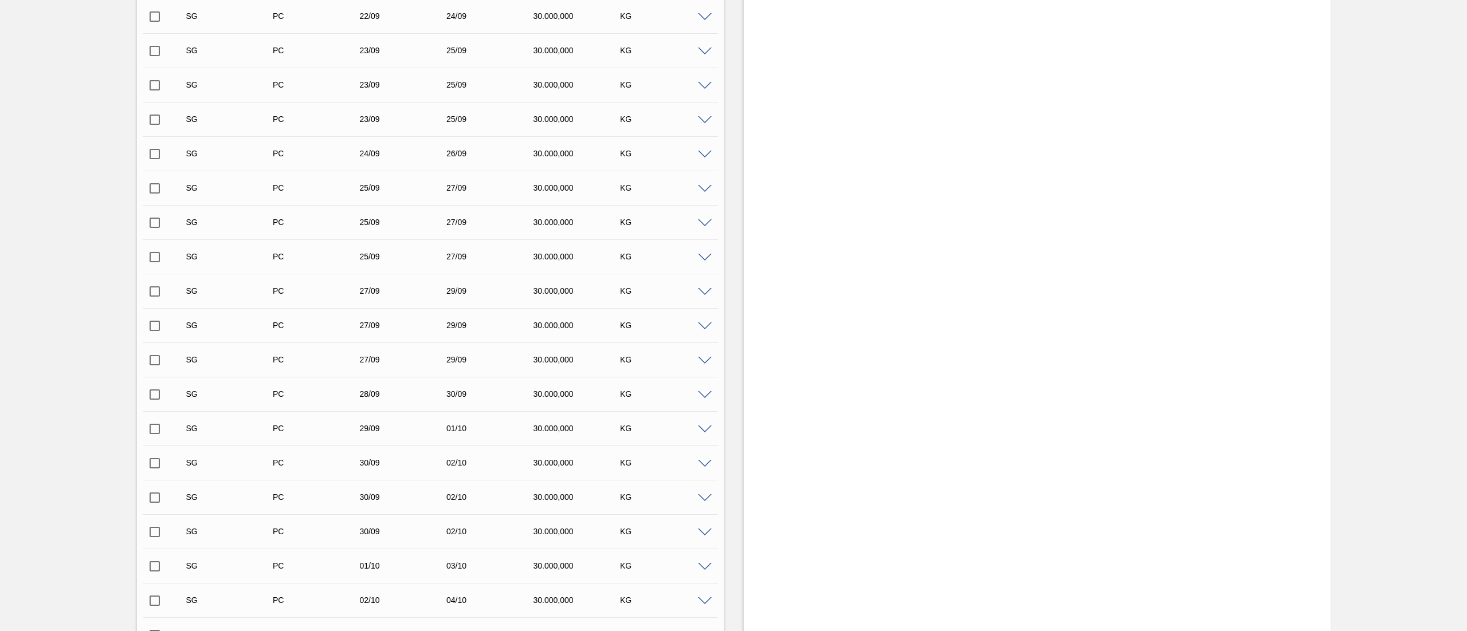
scroll to position [1318, 0]
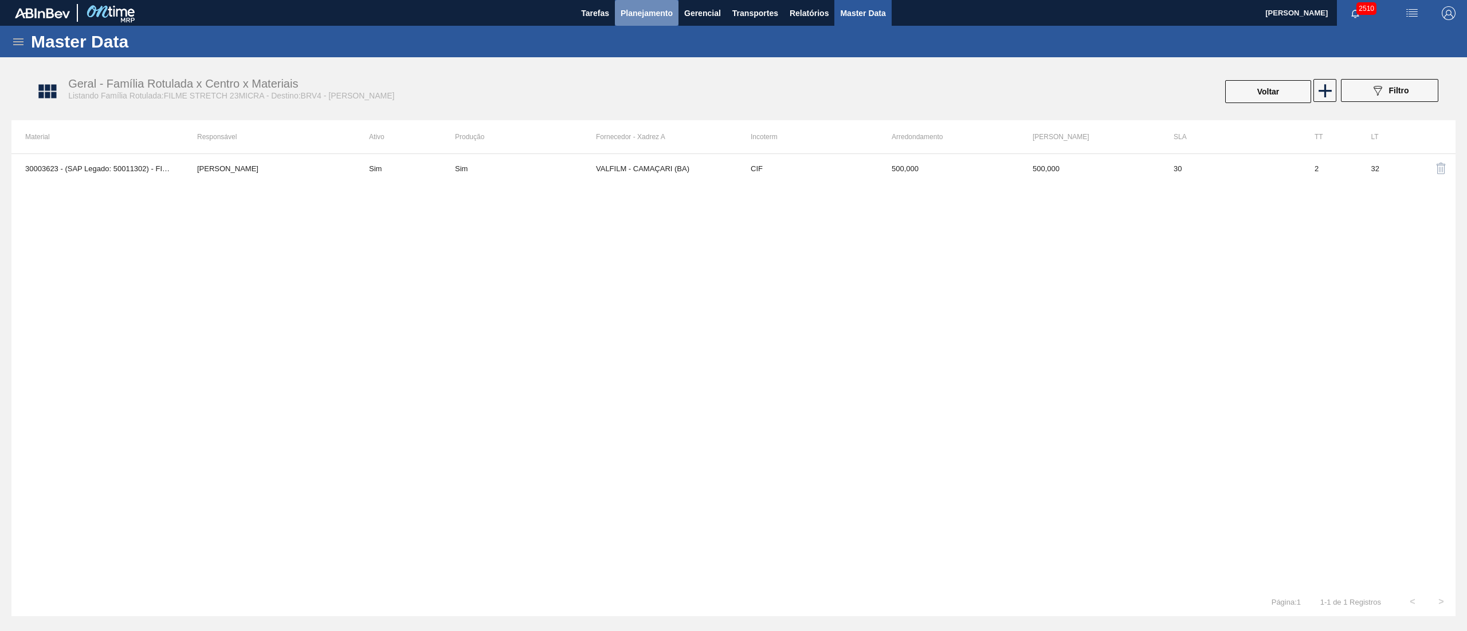
click at [658, 15] on span "Planejamento" at bounding box center [646, 13] width 52 height 14
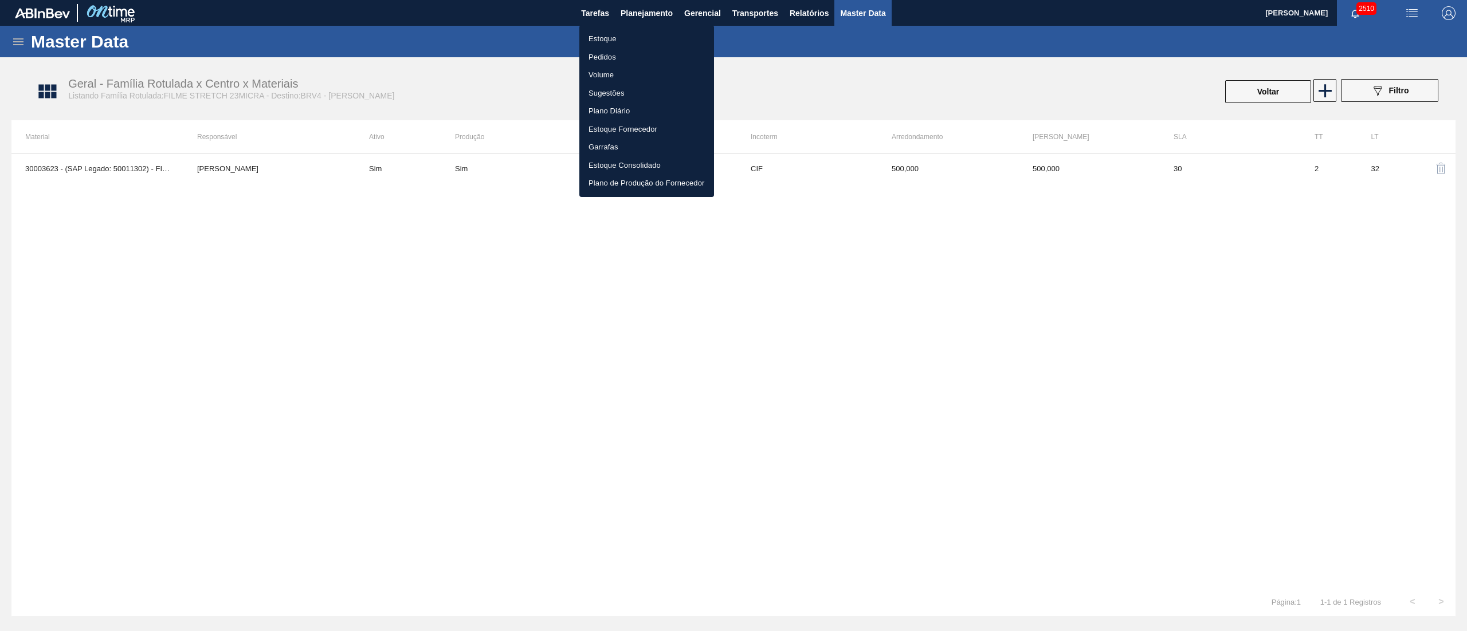
click at [619, 40] on li "Estoque" at bounding box center [646, 39] width 135 height 18
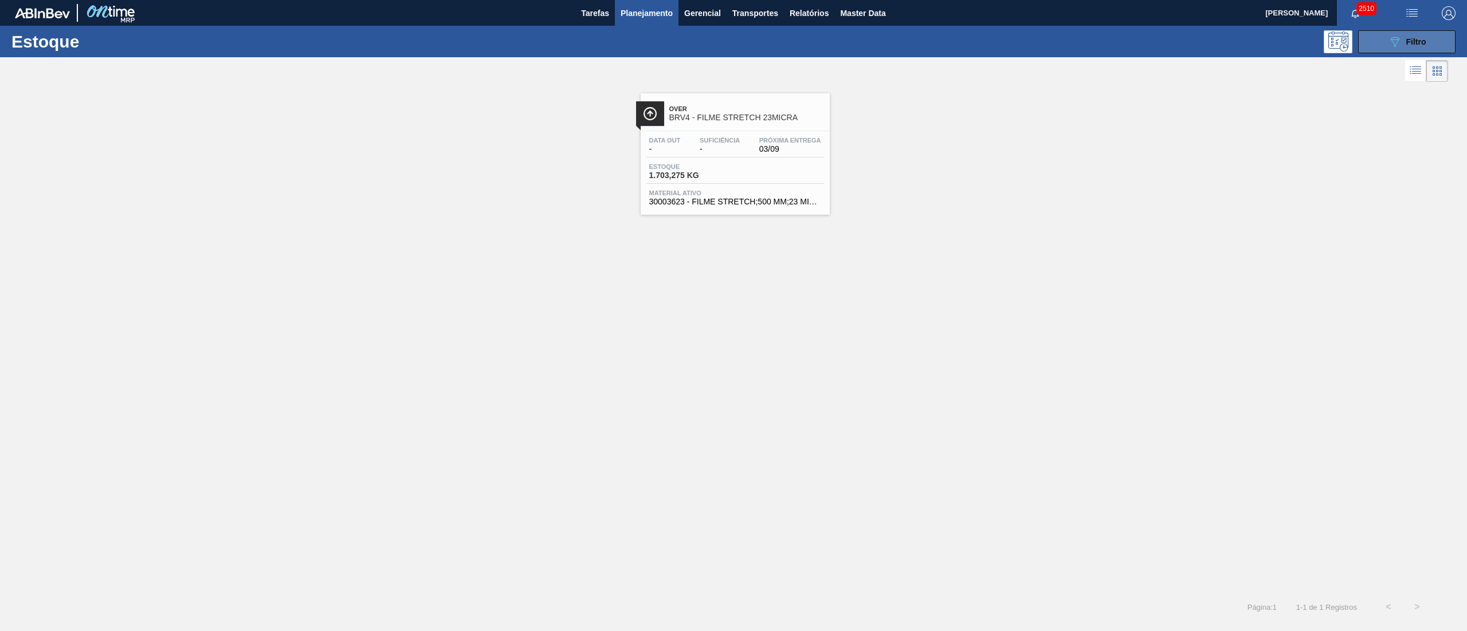
click at [1374, 33] on button "089F7B8B-B2A5-4AFE-B5C0-19BA573D28AC Filtro" at bounding box center [1406, 41] width 97 height 23
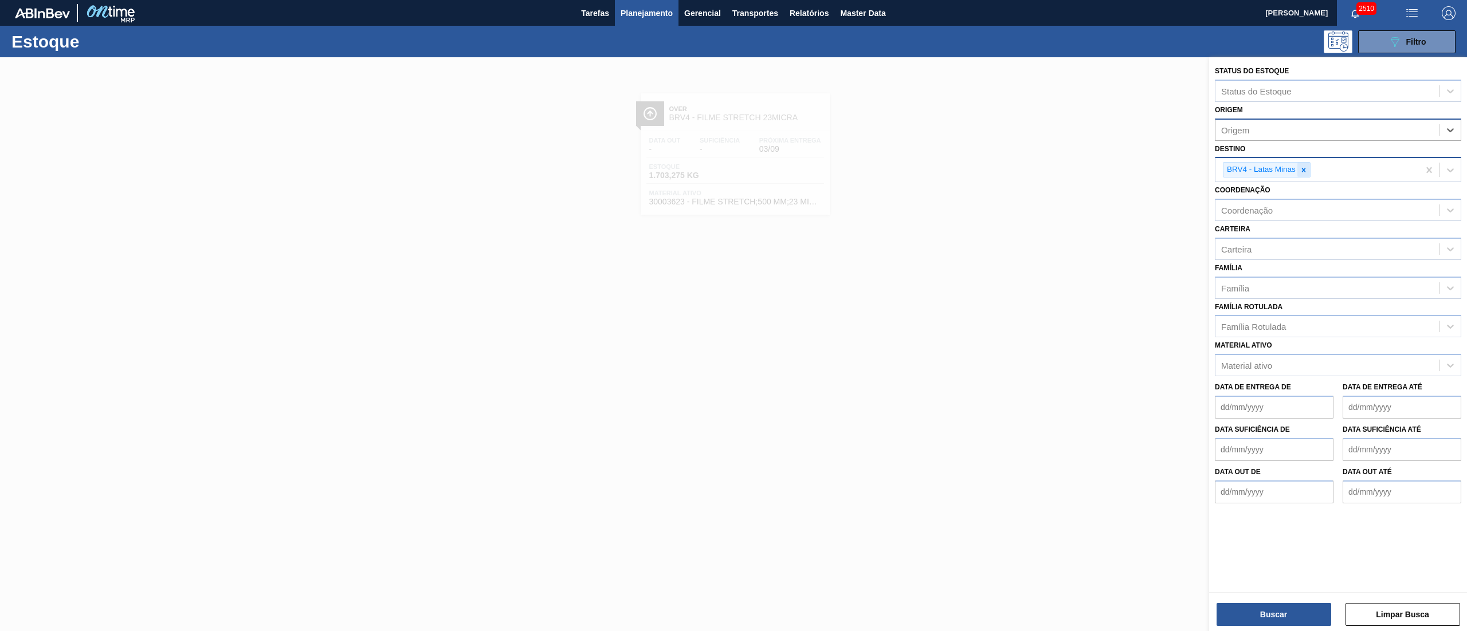
click at [1302, 172] on icon at bounding box center [1303, 170] width 8 height 8
type input "brv3"
click at [1264, 192] on div "BRV3 - Vidros Rio" at bounding box center [1338, 196] width 246 height 21
drag, startPoint x: 1293, startPoint y: 614, endPoint x: 1284, endPoint y: 614, distance: 8.6
click at [1284, 614] on button "Buscar" at bounding box center [1273, 614] width 115 height 23
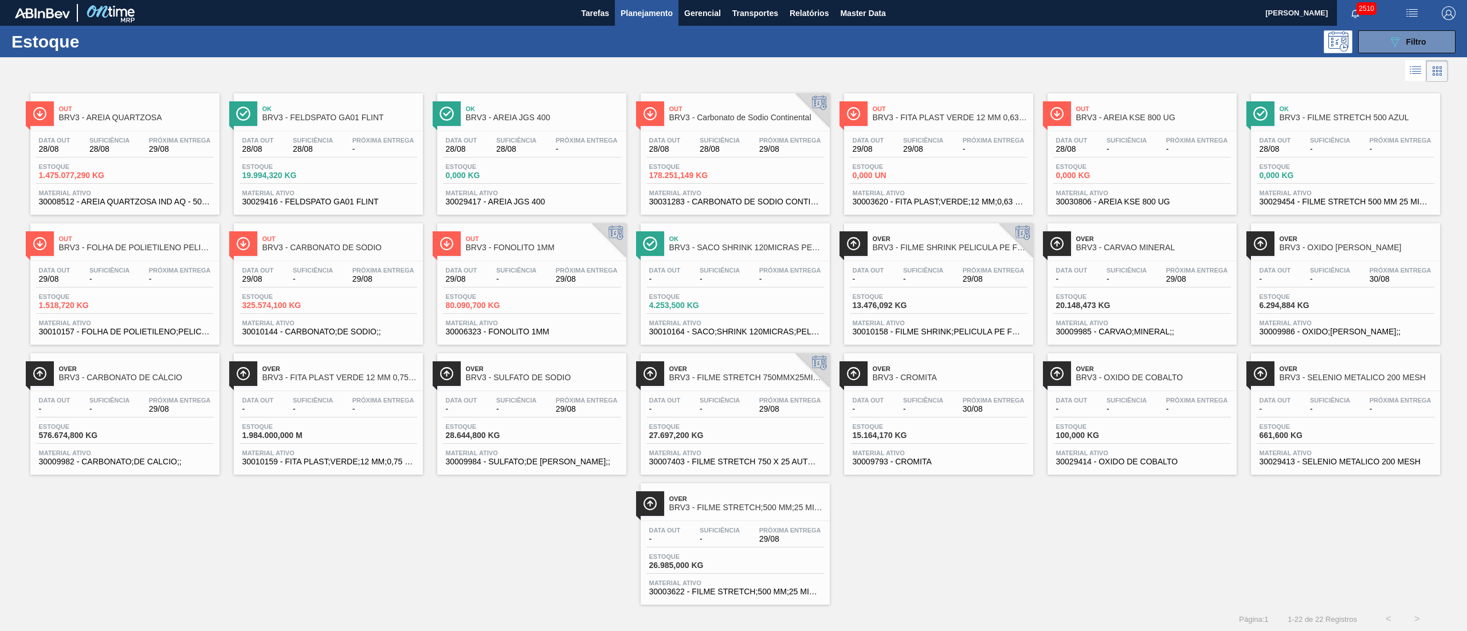
click at [497, 453] on span "Material ativo" at bounding box center [532, 453] width 172 height 7
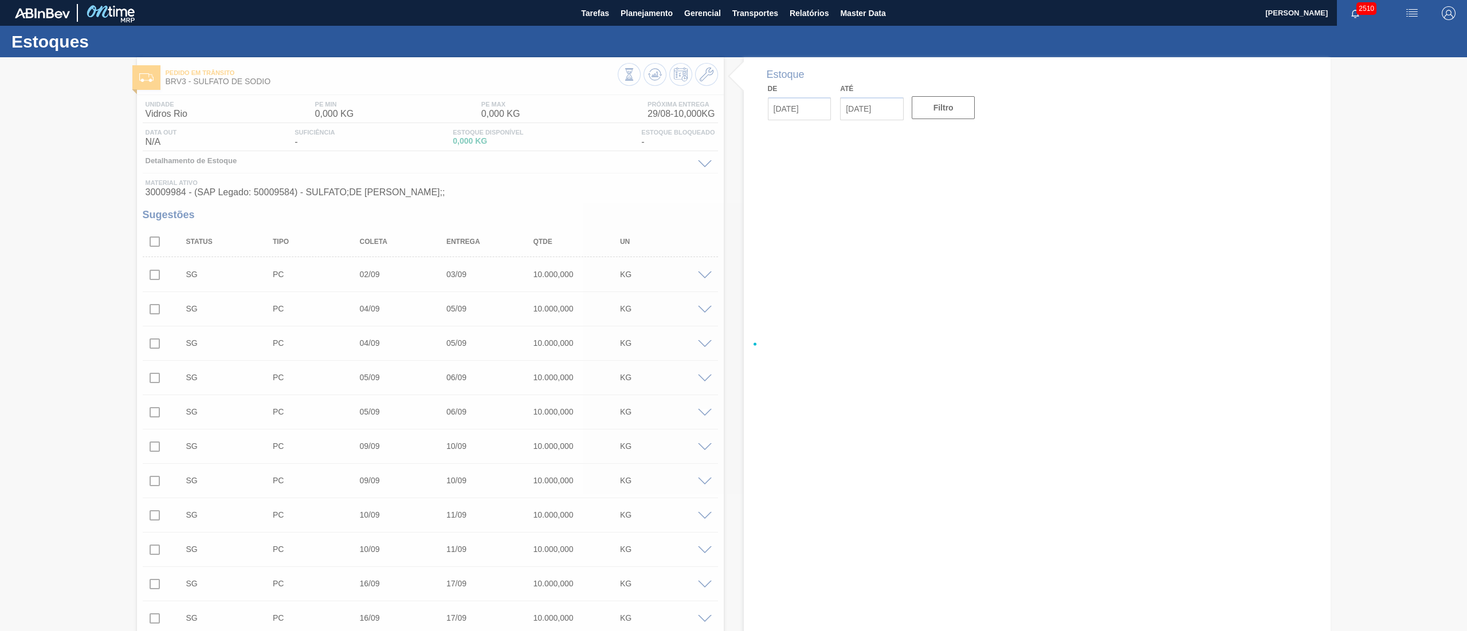
type input "[DATE]"
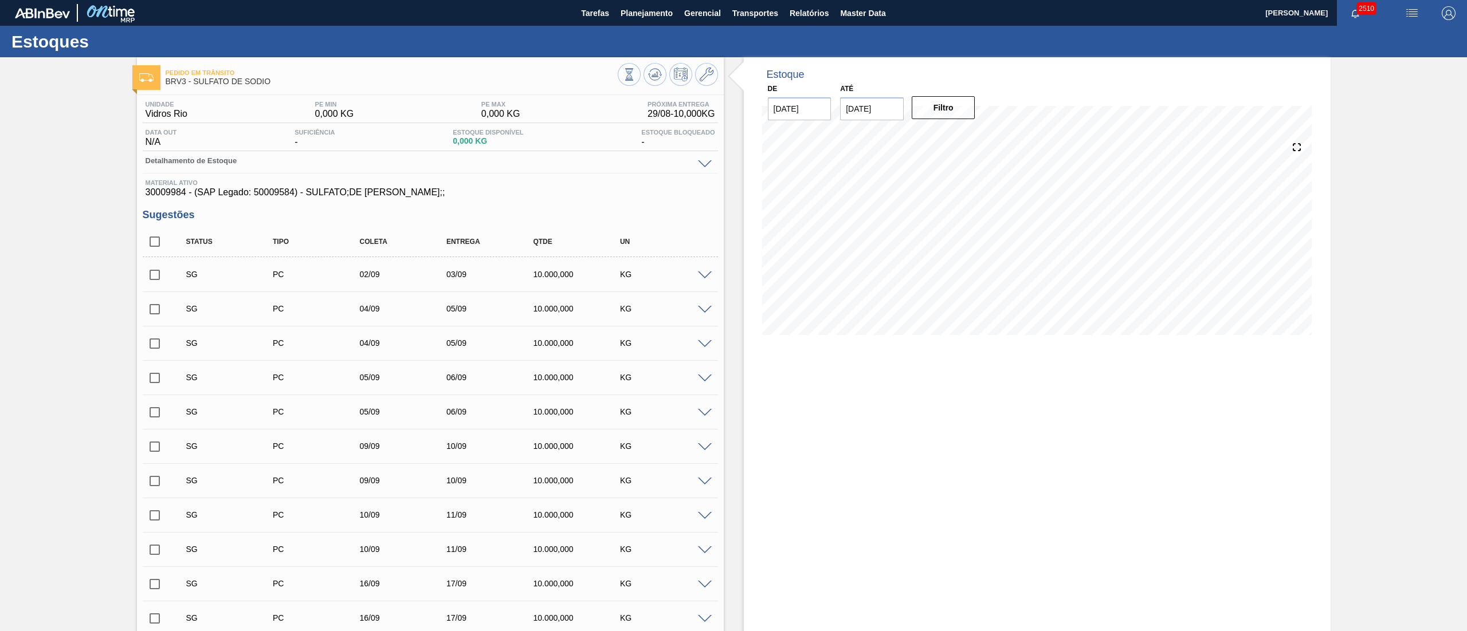
click at [699, 272] on span at bounding box center [705, 276] width 14 height 9
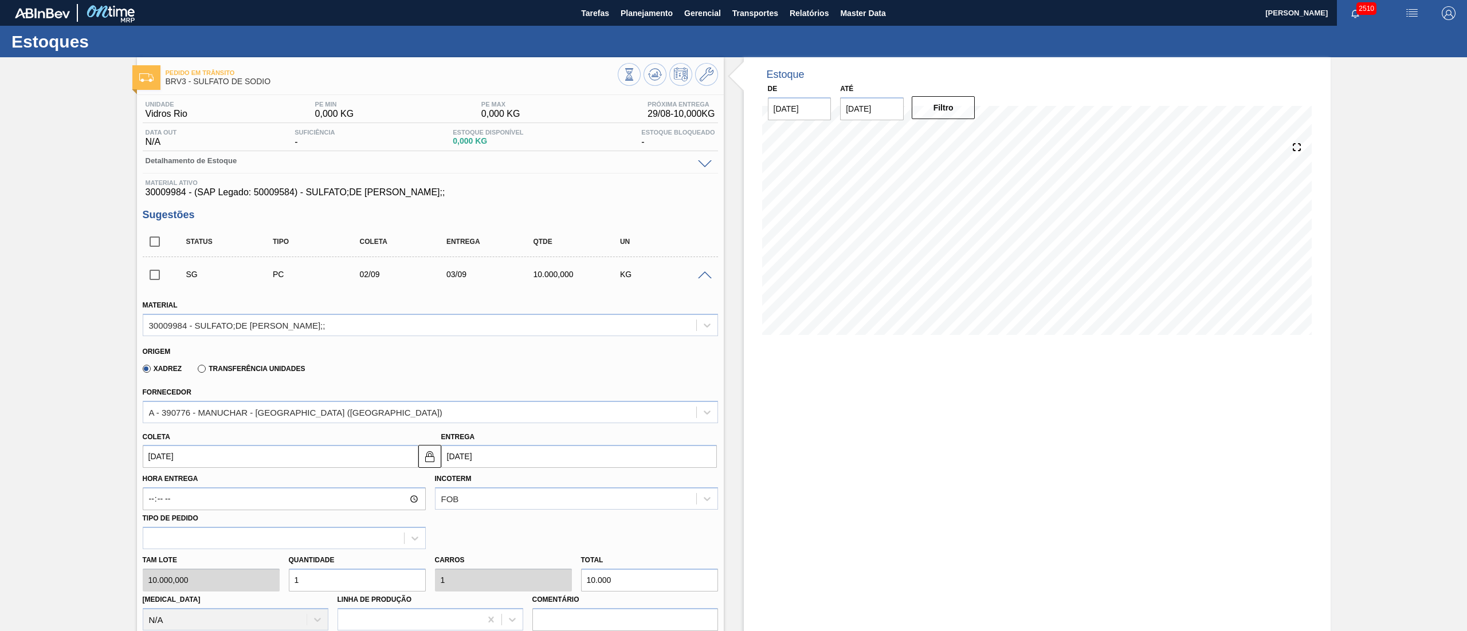
click at [700, 274] on span at bounding box center [705, 276] width 14 height 9
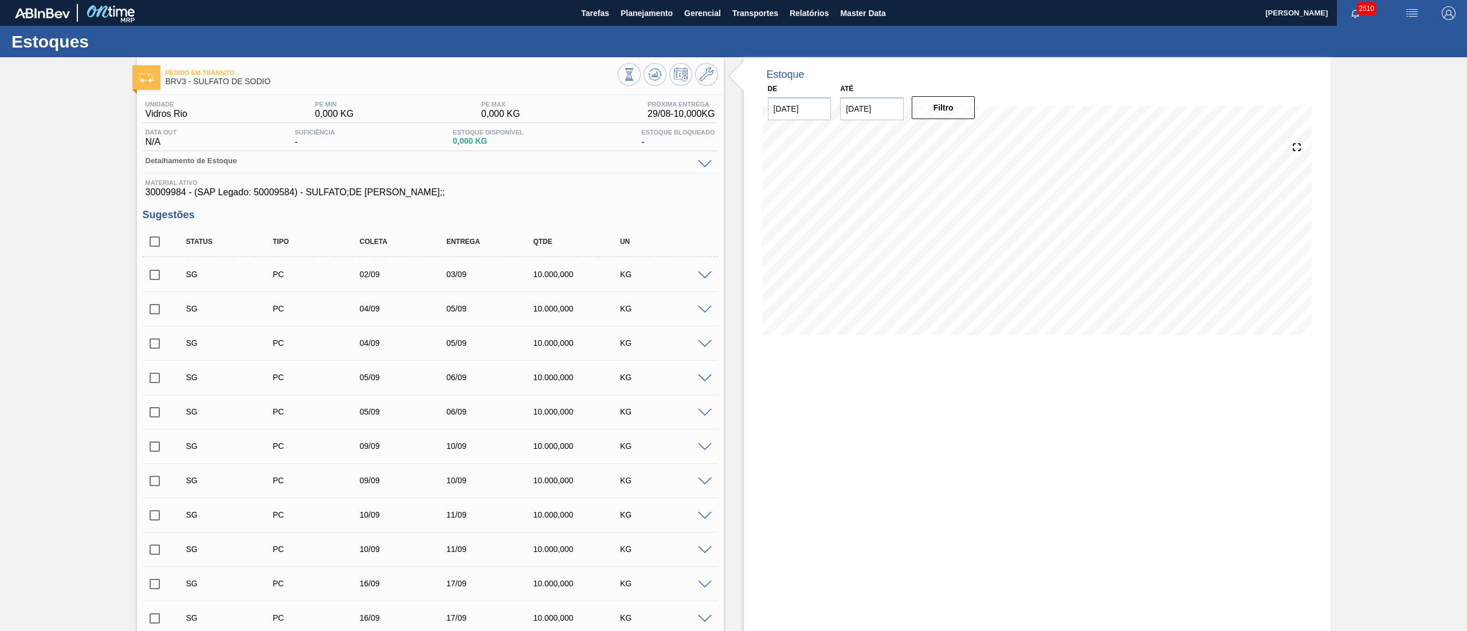
click at [154, 197] on span "30009984 - (SAP Legado: 50009584) - SULFATO;DE SODIO ANIDRO;;" at bounding box center [430, 192] width 569 height 10
copy span "30009984"
click at [261, 195] on span "30009984 - (SAP Legado: 50009584) - SULFATO;DE SODIO ANIDRO;;" at bounding box center [430, 192] width 569 height 10
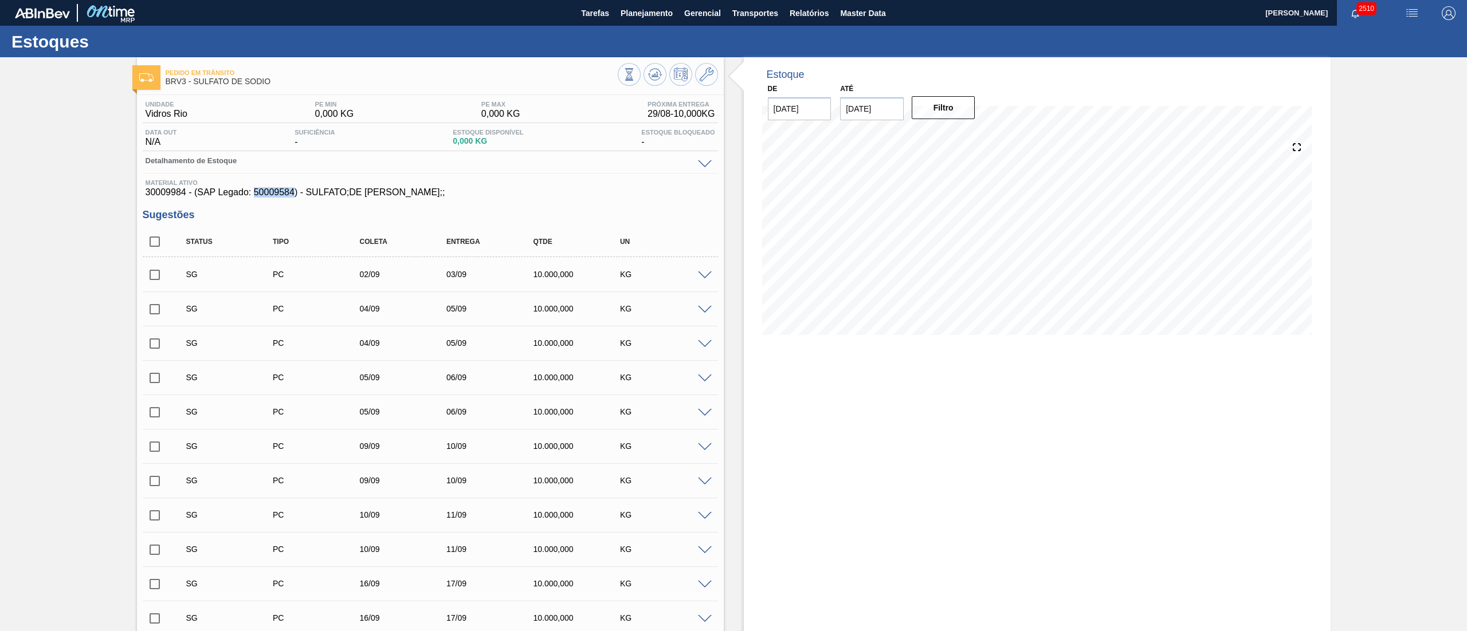
copy span "50009584"
click at [166, 196] on span "30009984 - (SAP Legado: 50009584) - SULFATO;DE SODIO ANIDRO;;" at bounding box center [430, 192] width 569 height 10
copy span "30009984"
click at [801, 15] on span "Relatórios" at bounding box center [808, 13] width 39 height 14
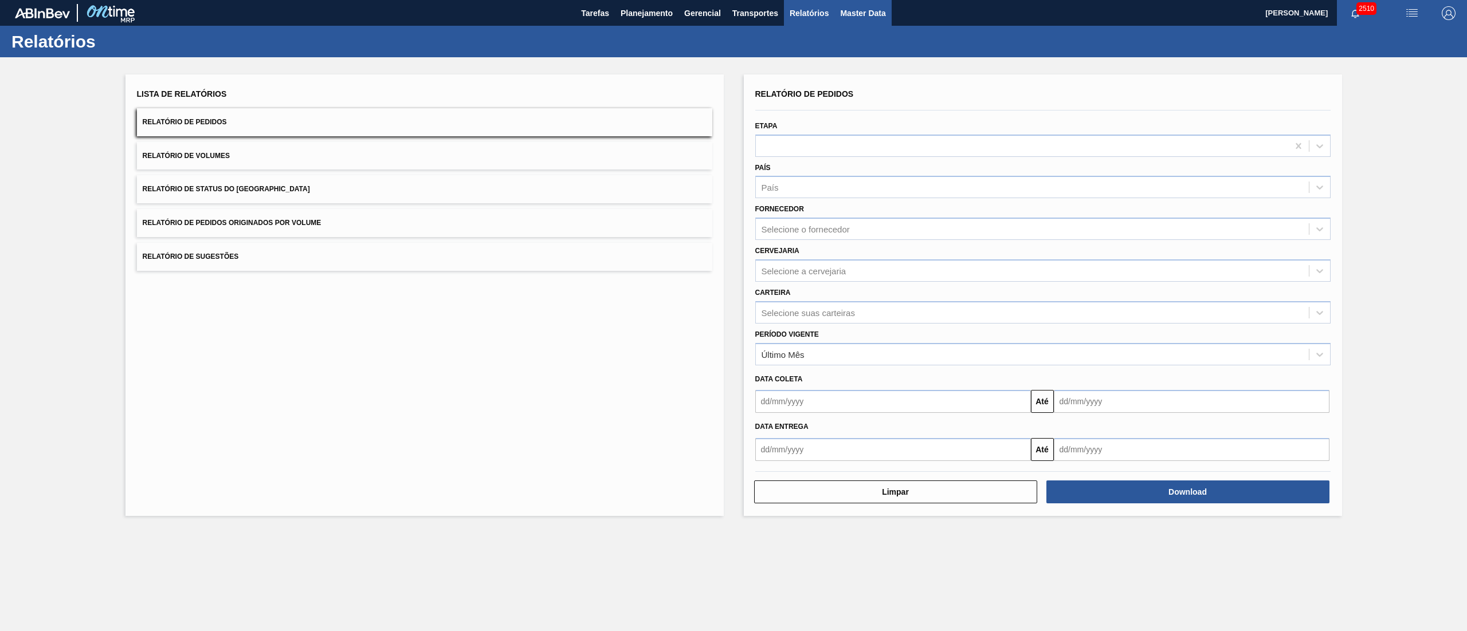
click at [865, 8] on span "Master Data" at bounding box center [862, 13] width 45 height 14
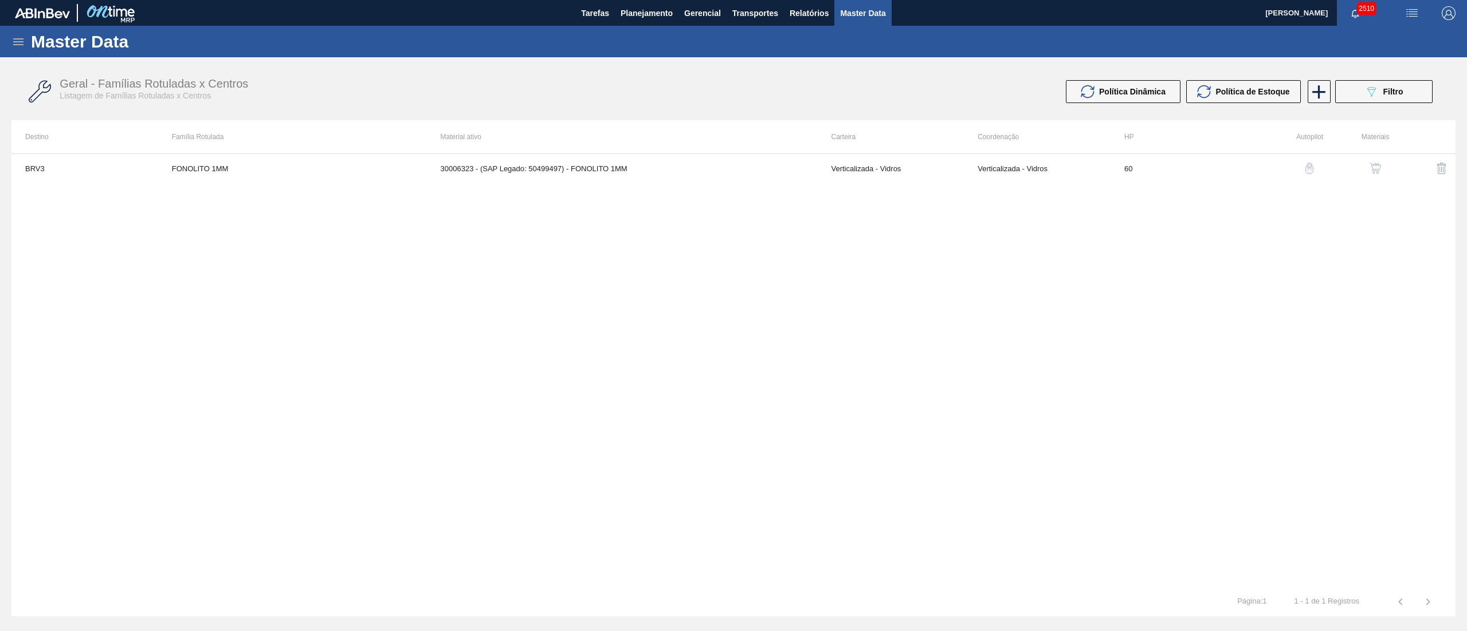
click at [30, 31] on div "Master Data" at bounding box center [733, 42] width 1467 height 32
click at [23, 36] on icon at bounding box center [18, 42] width 14 height 14
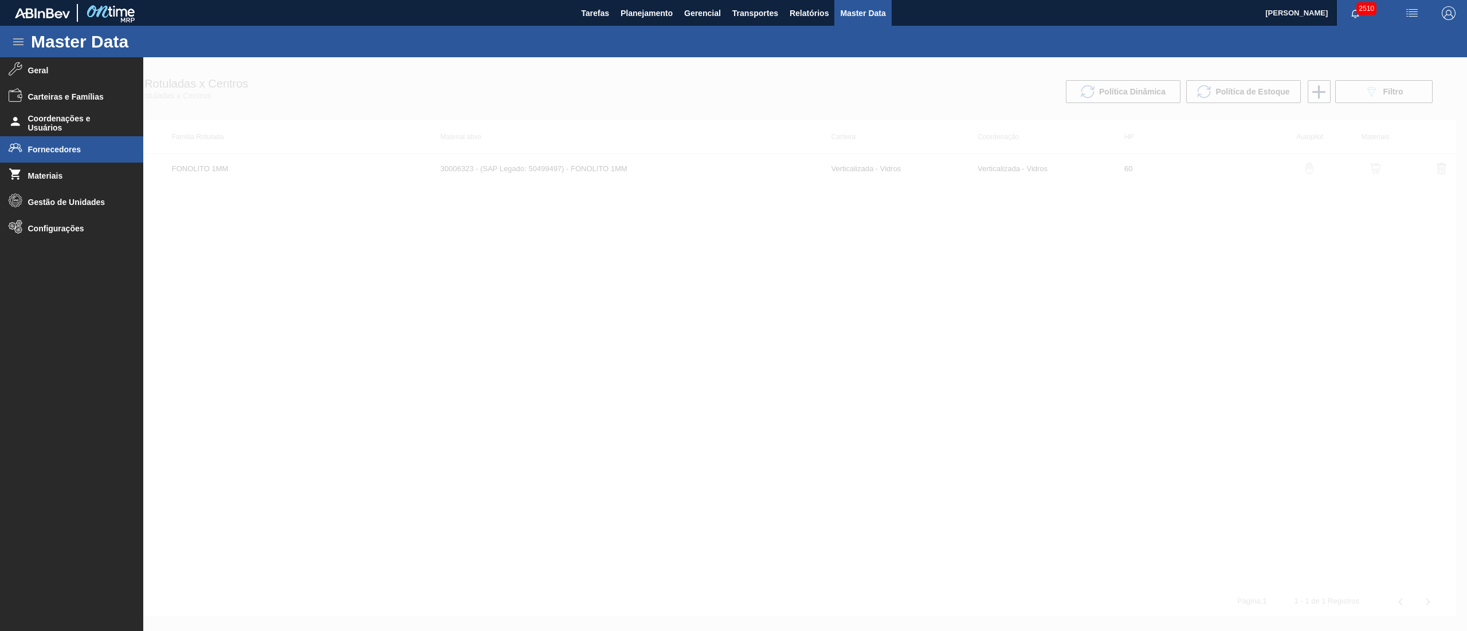
click at [80, 149] on span "Fornecedores" at bounding box center [75, 149] width 95 height 9
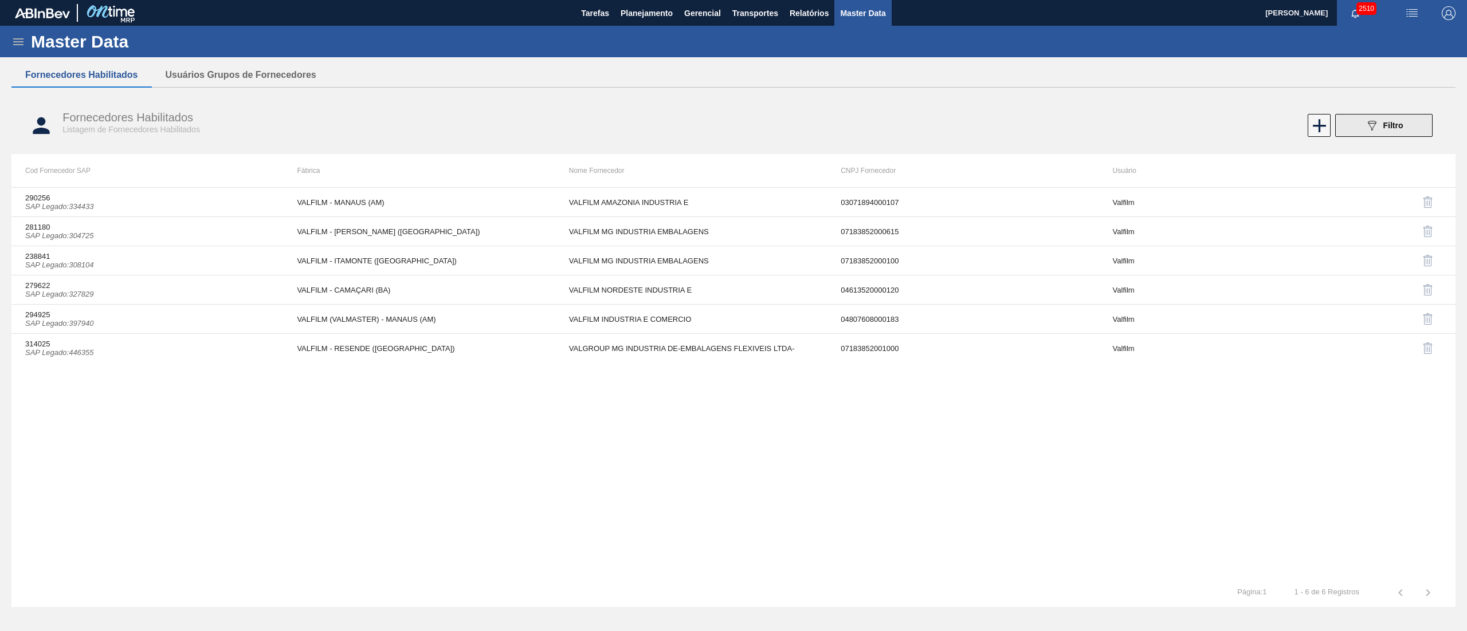
click at [1405, 120] on button "089F7B8B-B2A5-4AFE-B5C0-19BA573D28AC Filtro" at bounding box center [1383, 125] width 97 height 23
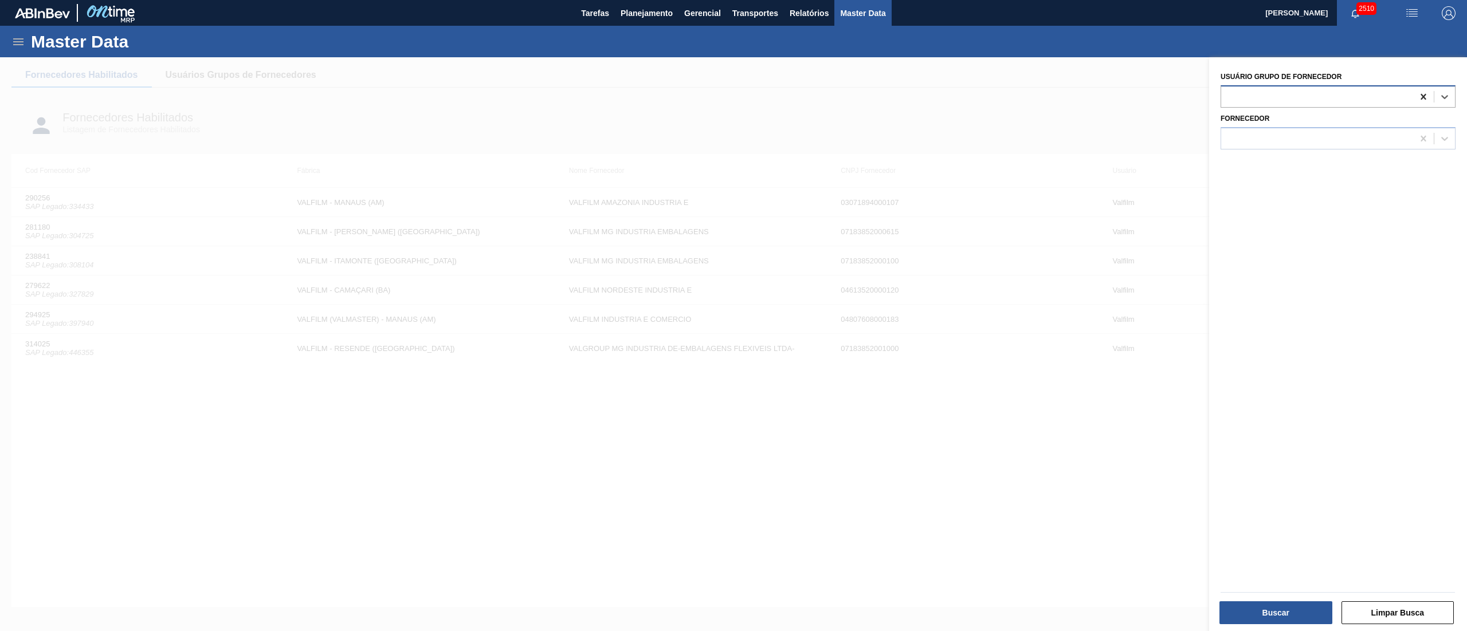
click at [1419, 97] on icon at bounding box center [1422, 96] width 11 height 11
click at [1310, 144] on div at bounding box center [1317, 138] width 192 height 17
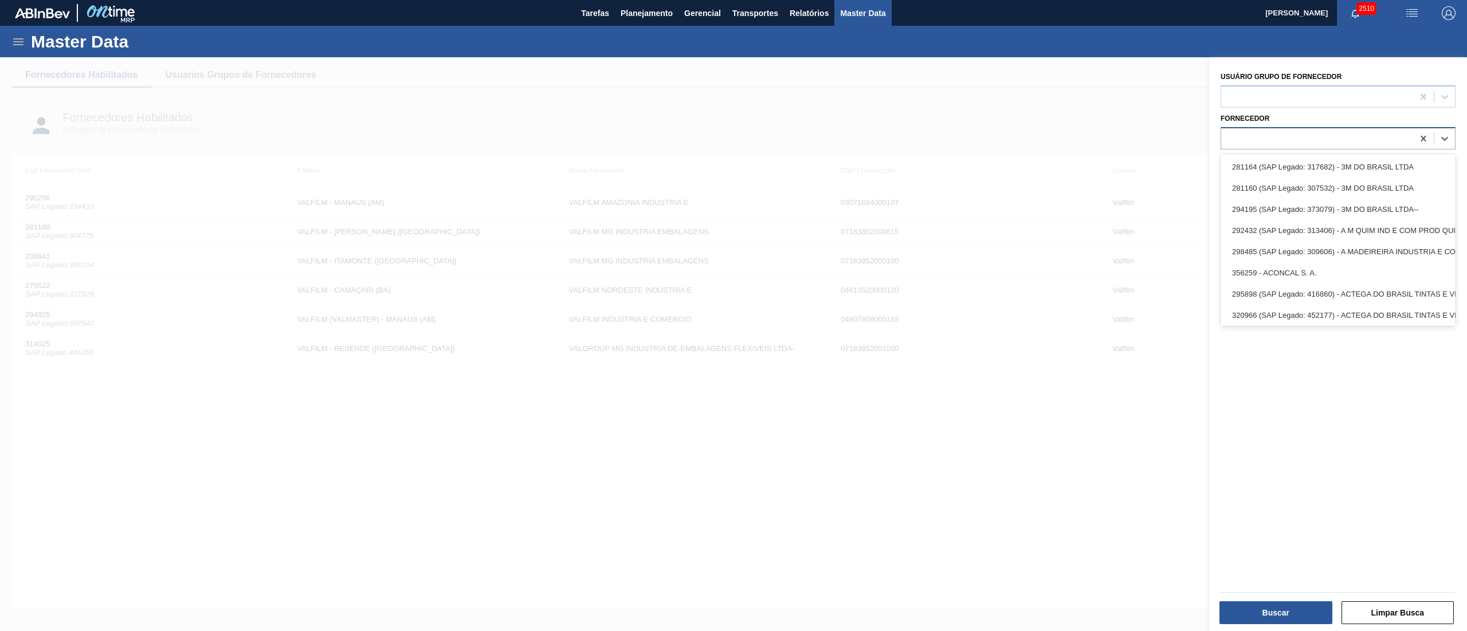
paste input "318976"
type input "318976"
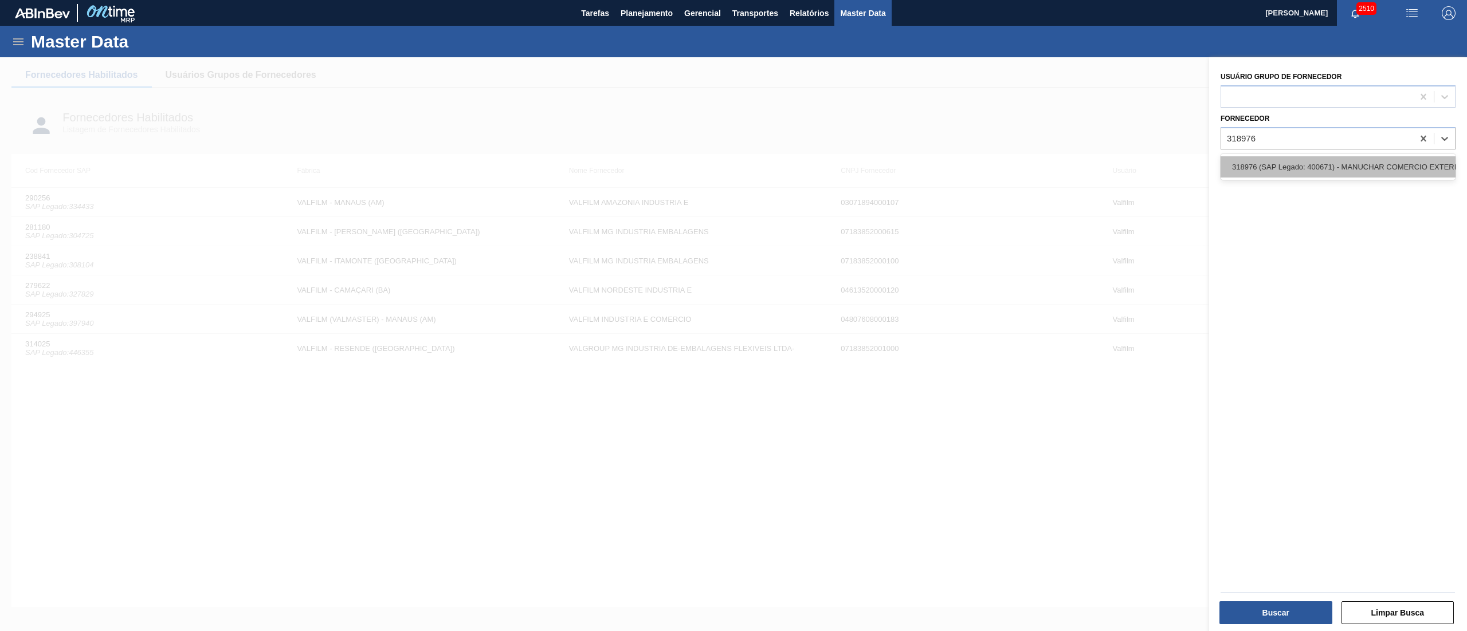
click at [1313, 160] on div "318976 (SAP Legado: 400671) - MANUCHAR COMERCIO EXTERIOR LTDA" at bounding box center [1337, 166] width 235 height 21
click at [1349, 614] on button "Limpar Busca" at bounding box center [1397, 613] width 113 height 23
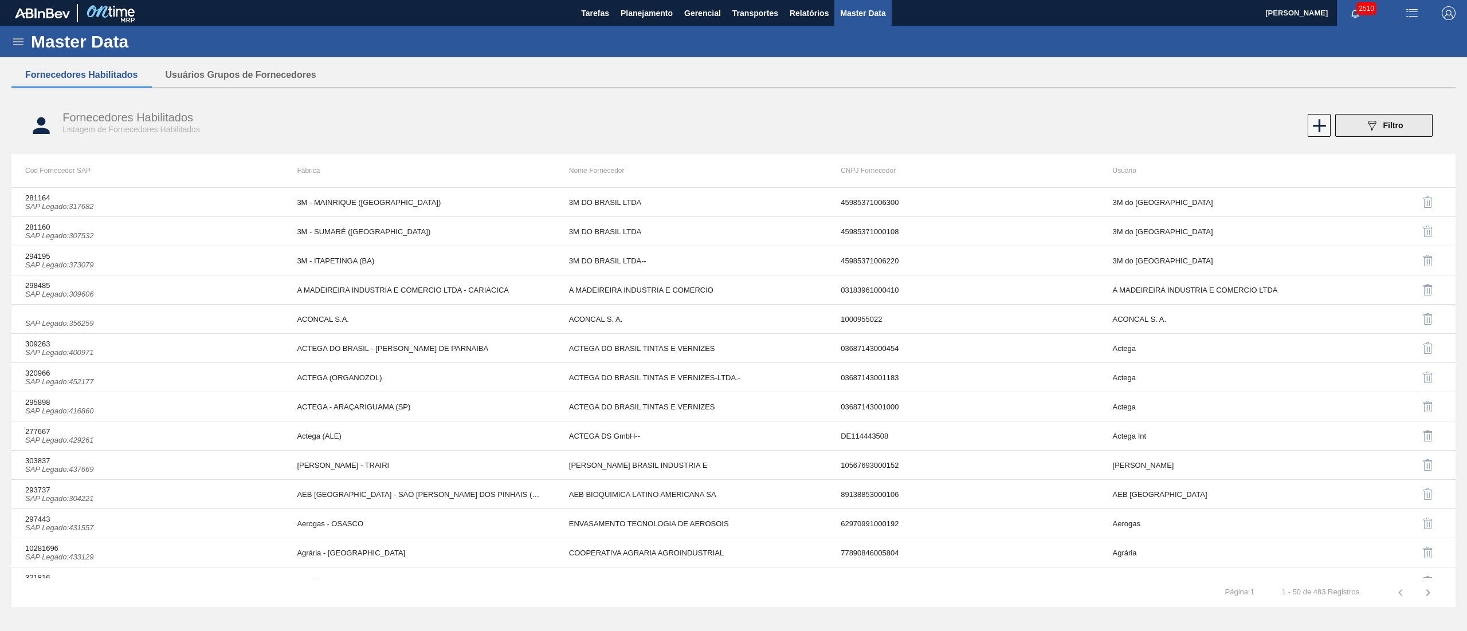
click at [1368, 132] on icon "089F7B8B-B2A5-4AFE-B5C0-19BA573D28AC" at bounding box center [1372, 126] width 14 height 14
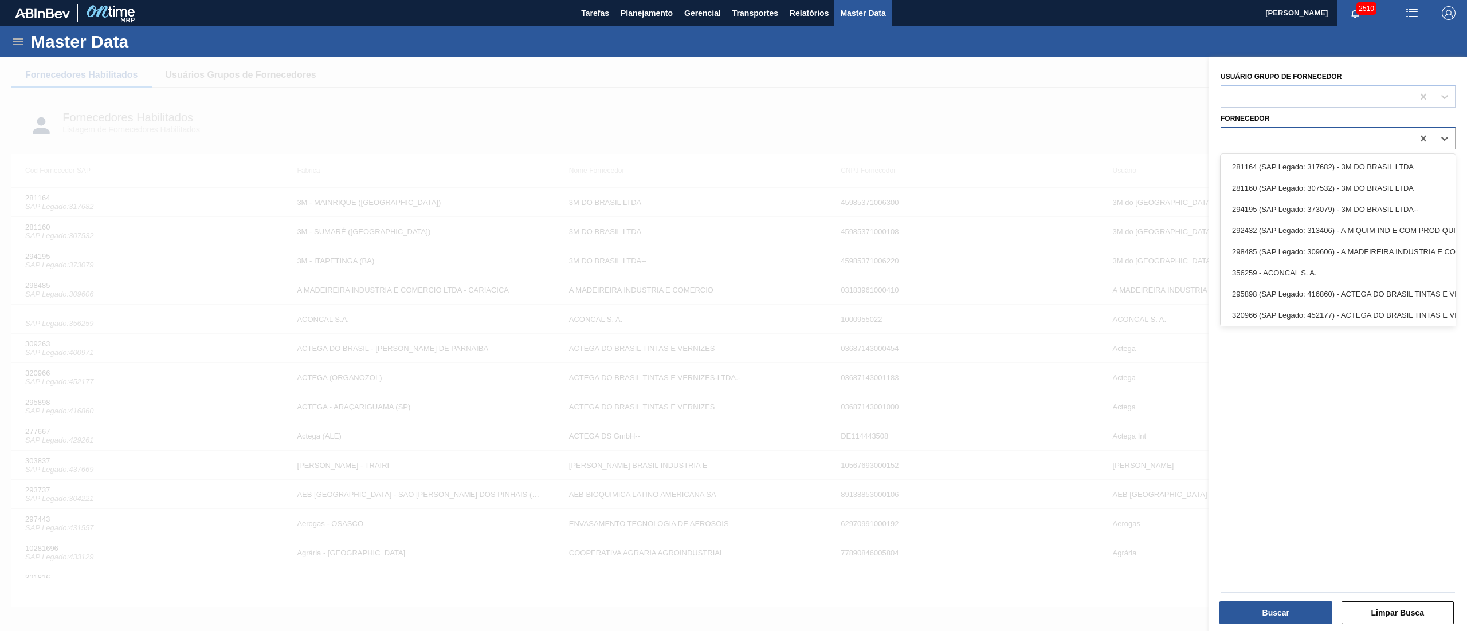
click at [1314, 132] on div at bounding box center [1317, 138] width 192 height 17
paste input "318976"
type input "318976"
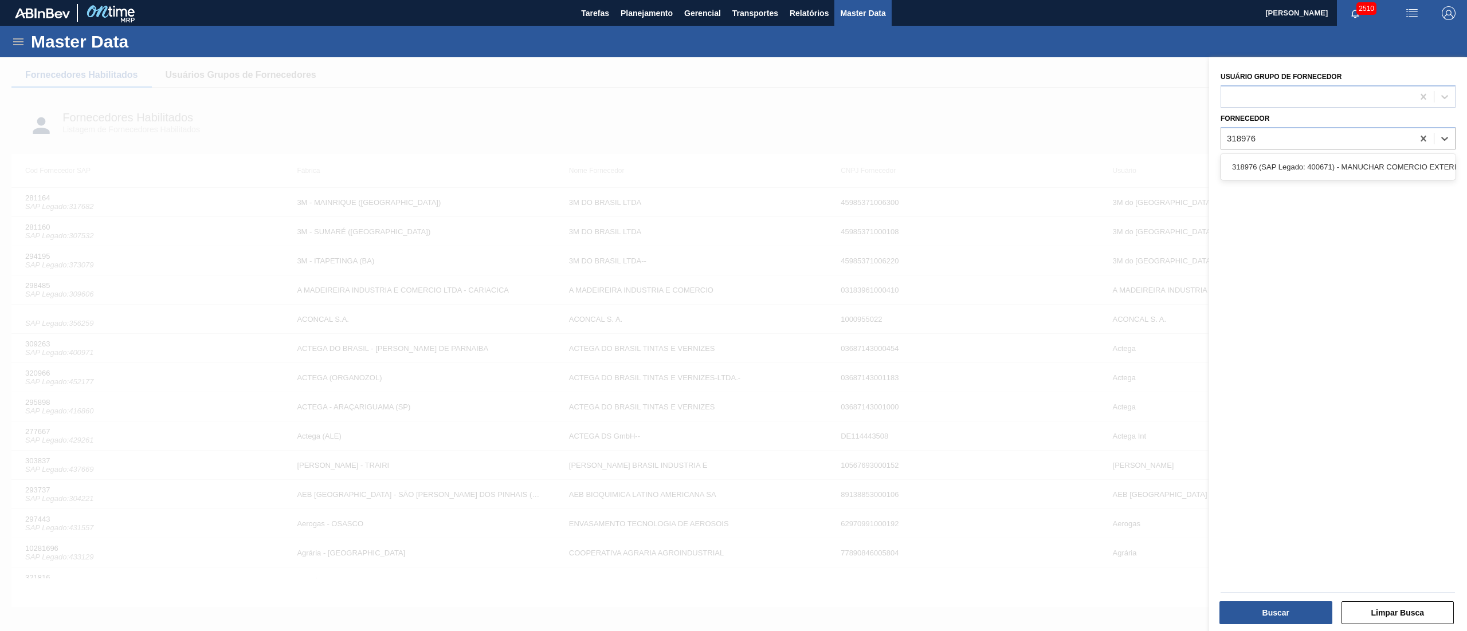
click at [1295, 174] on div "318976 (SAP Legado: 400671) - MANUCHAR COMERCIO EXTERIOR LTDA" at bounding box center [1337, 166] width 235 height 21
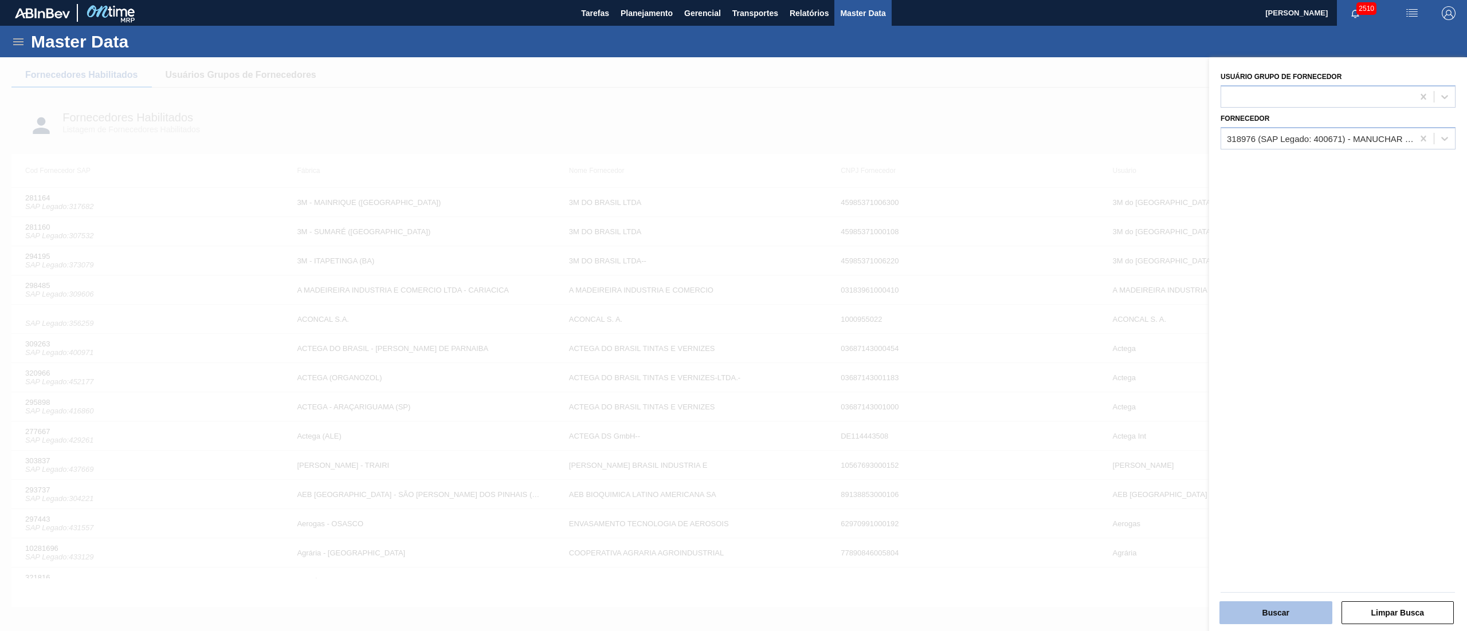
click at [1282, 616] on button "Buscar" at bounding box center [1275, 613] width 113 height 23
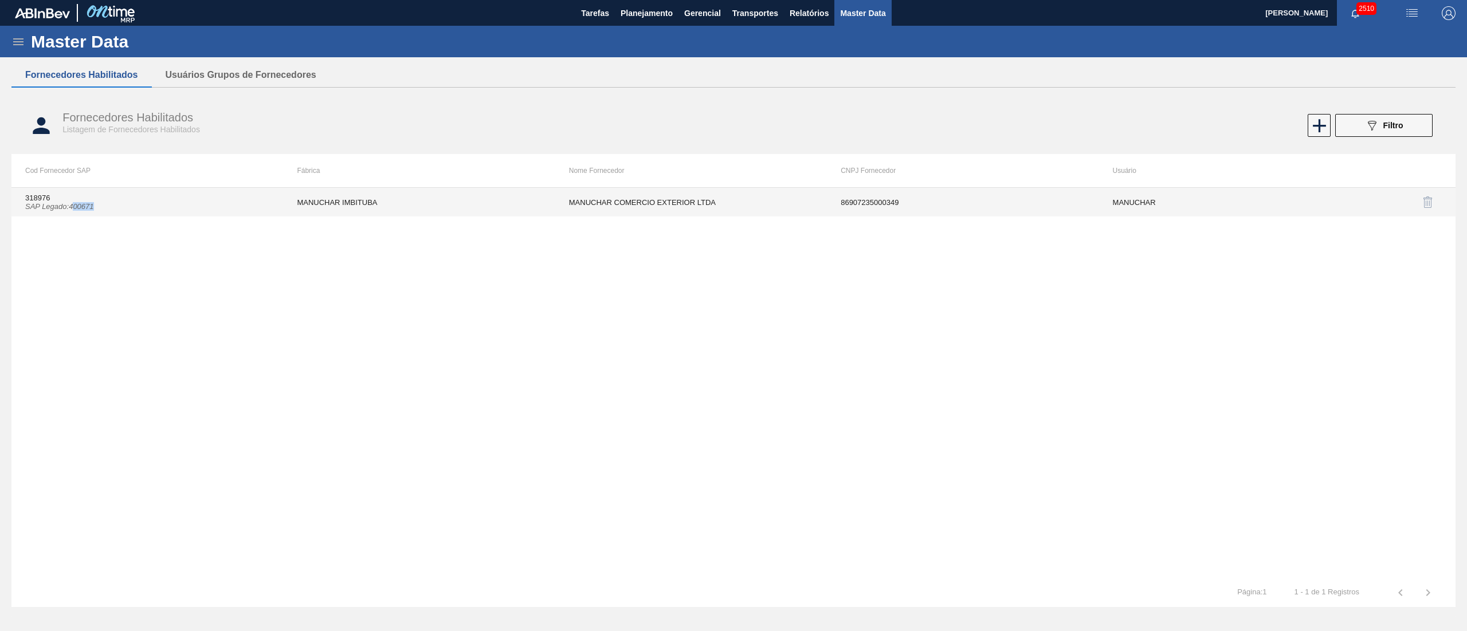
drag, startPoint x: 74, startPoint y: 213, endPoint x: 99, endPoint y: 208, distance: 25.1
click at [99, 208] on td "318976 SAP Legado : 400671" at bounding box center [147, 202] width 272 height 29
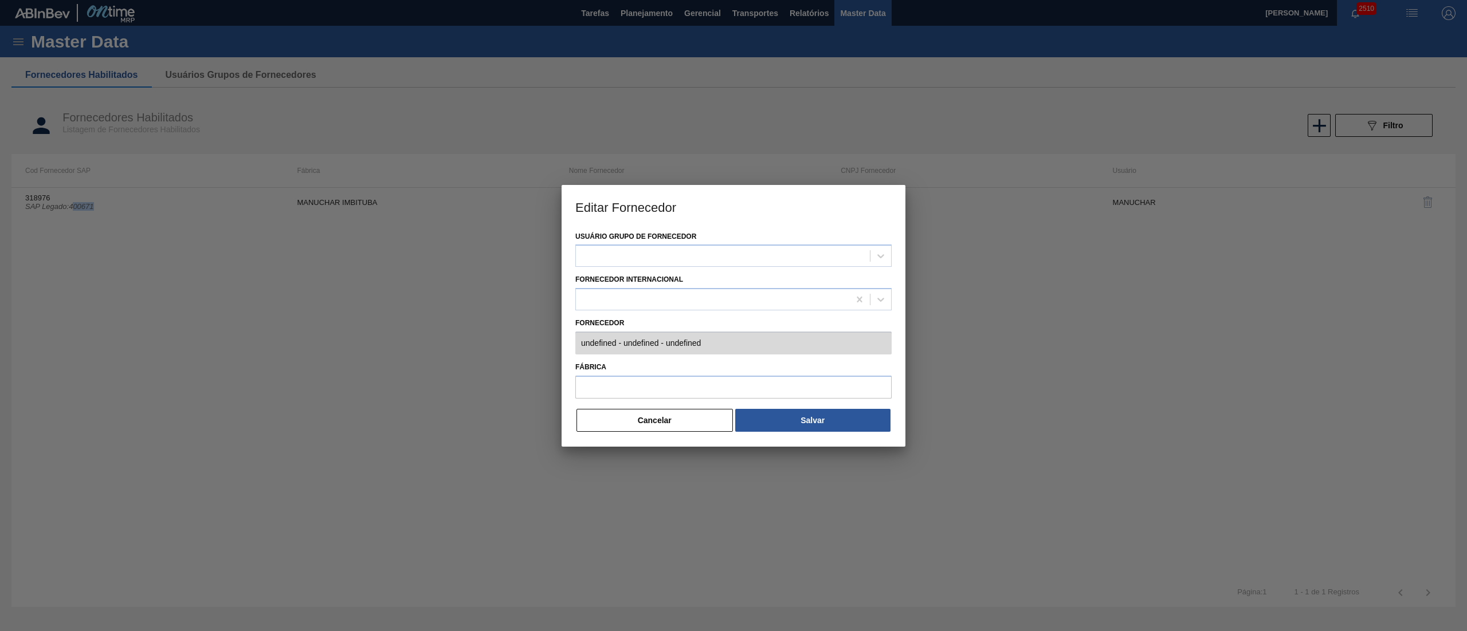
drag, startPoint x: 698, startPoint y: 419, endPoint x: 652, endPoint y: 427, distance: 46.5
click at [694, 421] on button "Cancelar" at bounding box center [654, 420] width 156 height 23
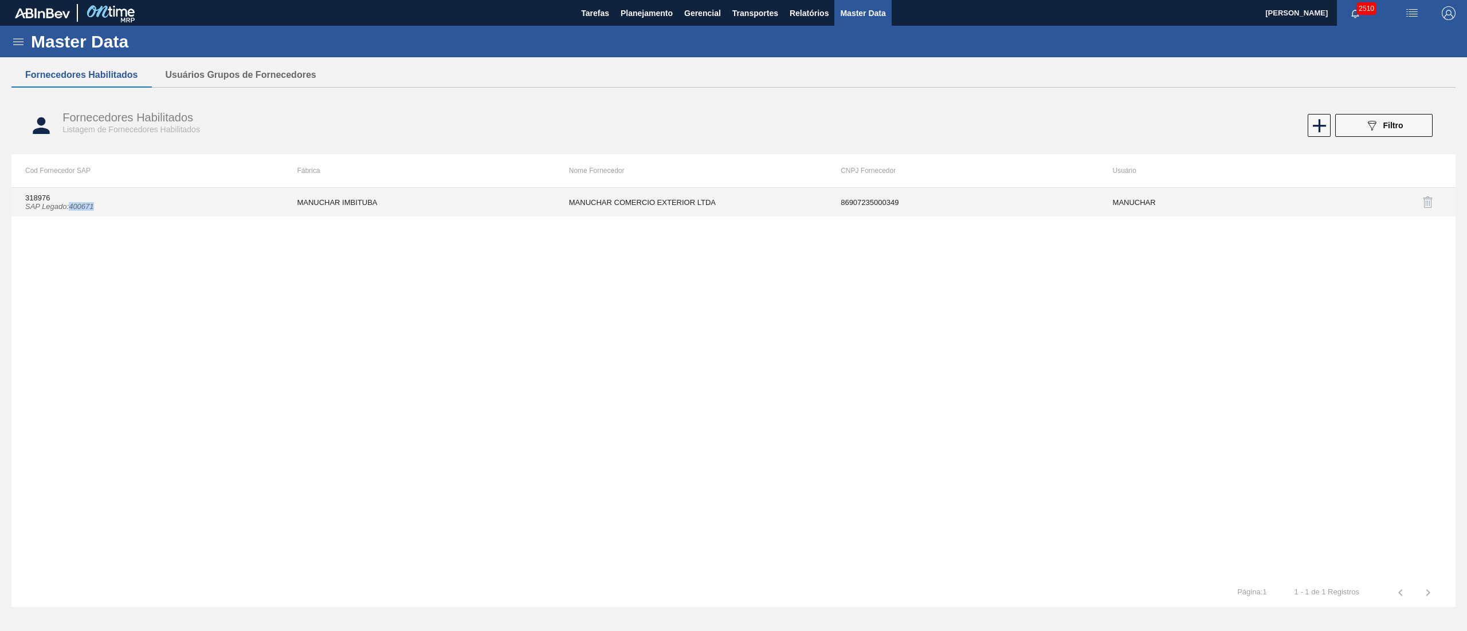
copy icon "400671"
drag, startPoint x: 70, startPoint y: 210, endPoint x: 127, endPoint y: 210, distance: 56.7
click at [127, 210] on td "318976 SAP Legado : 400671" at bounding box center [147, 202] width 272 height 29
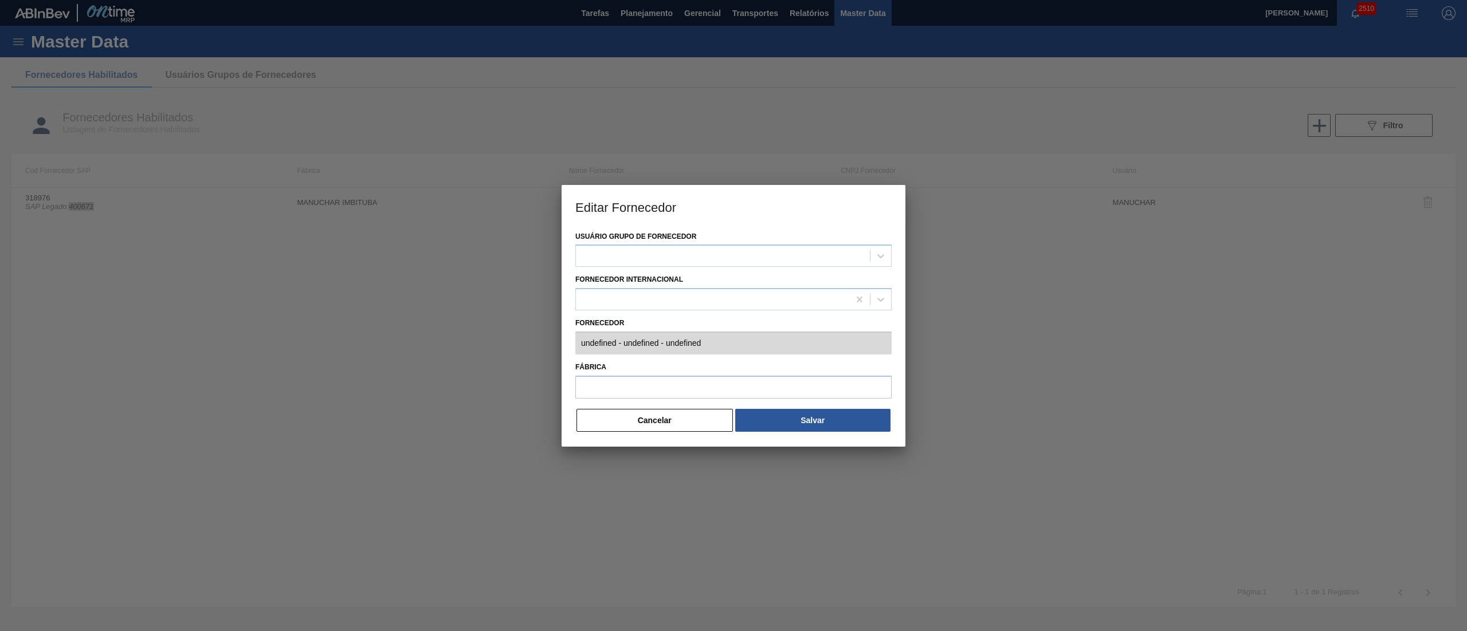
type input "318976 (SAP Legado: 400671) - MANUCHAR COMERCIO EXTERIOR LTDA - 86907235000349"
type input "MANUCHAR IMBITUBA"
